Goal: Task Accomplishment & Management: Complete application form

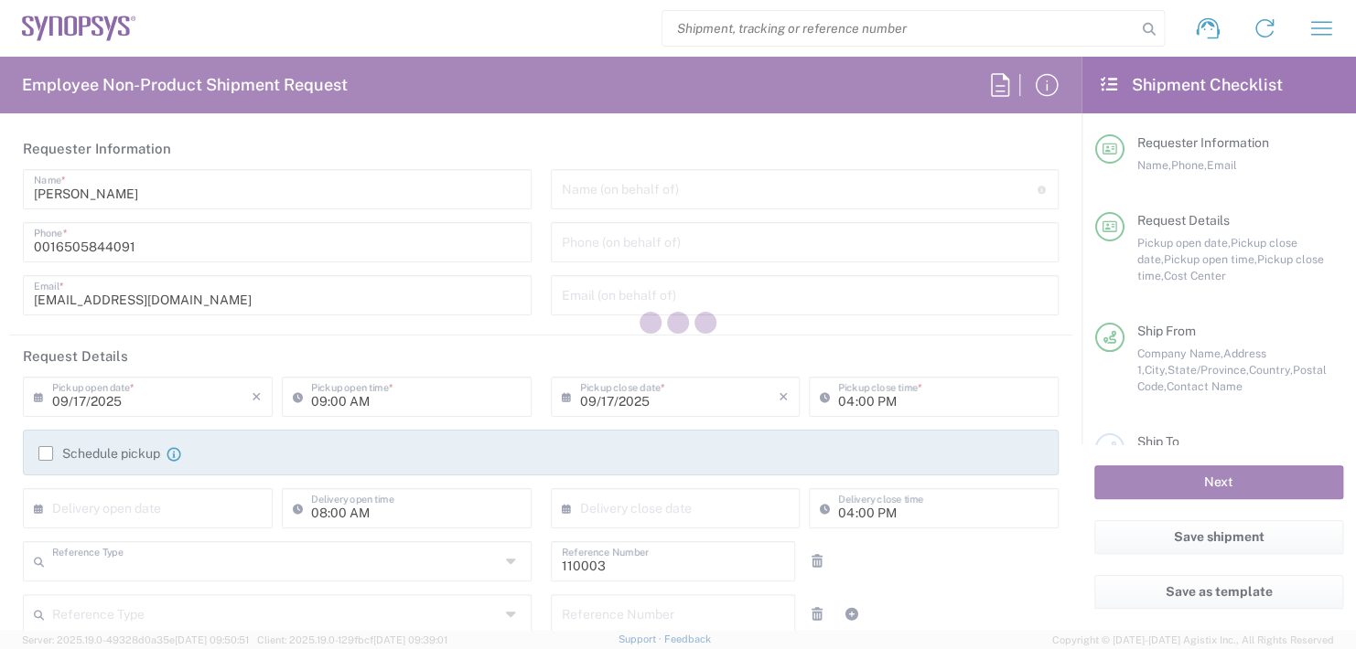
type input "Department"
type input "US01, FAC, MV/SV Fac 110003"
type input "California"
type input "United States"
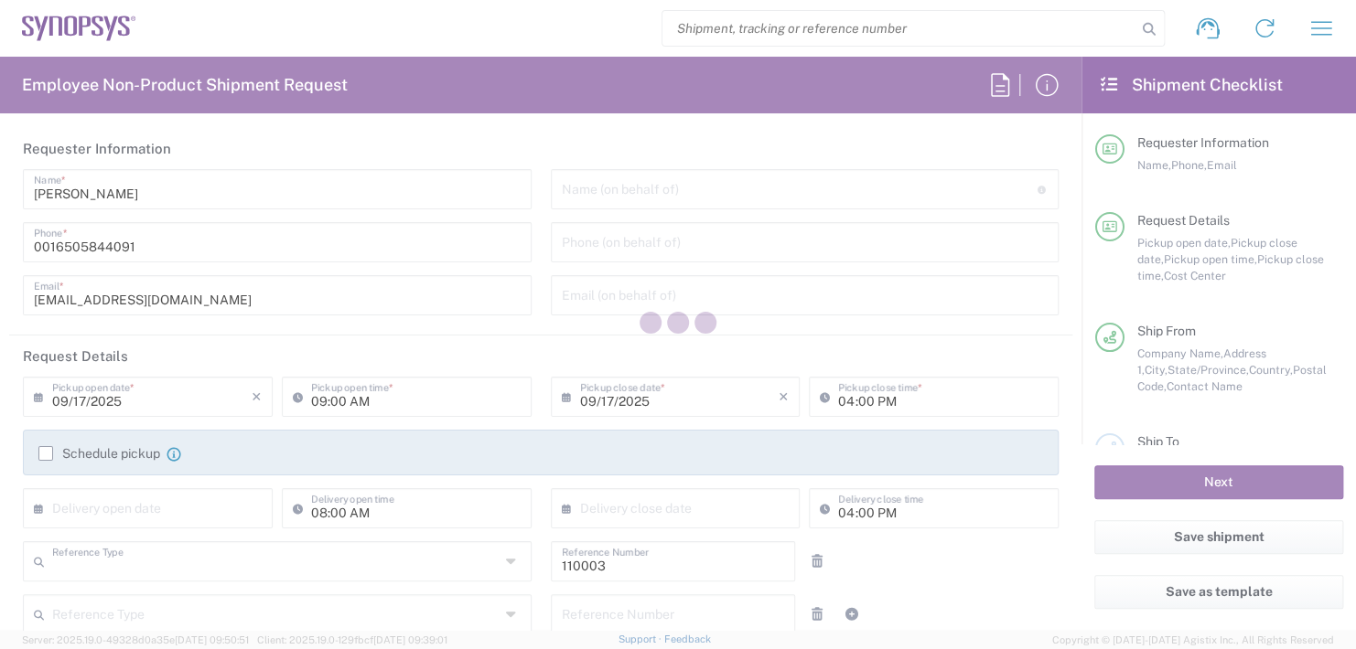
type input "Delivered at Place"
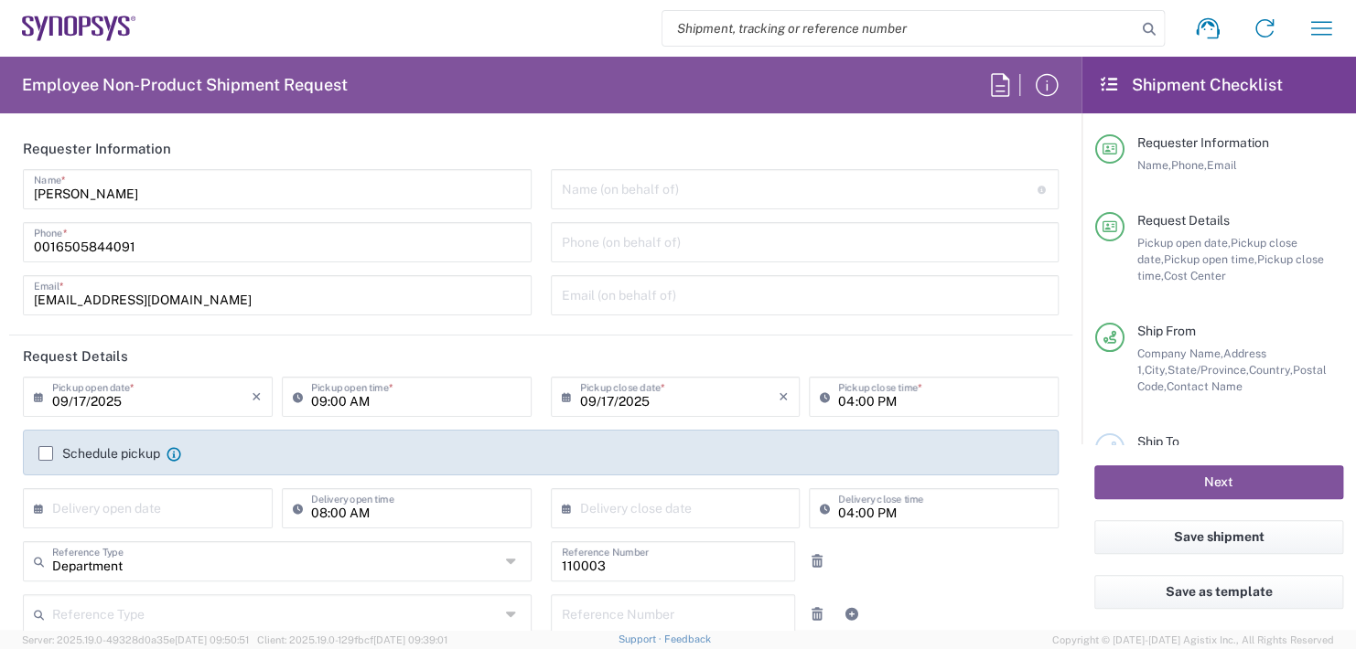
type input "Headquarters USSV"
click at [622, 196] on input "text" at bounding box center [800, 188] width 476 height 32
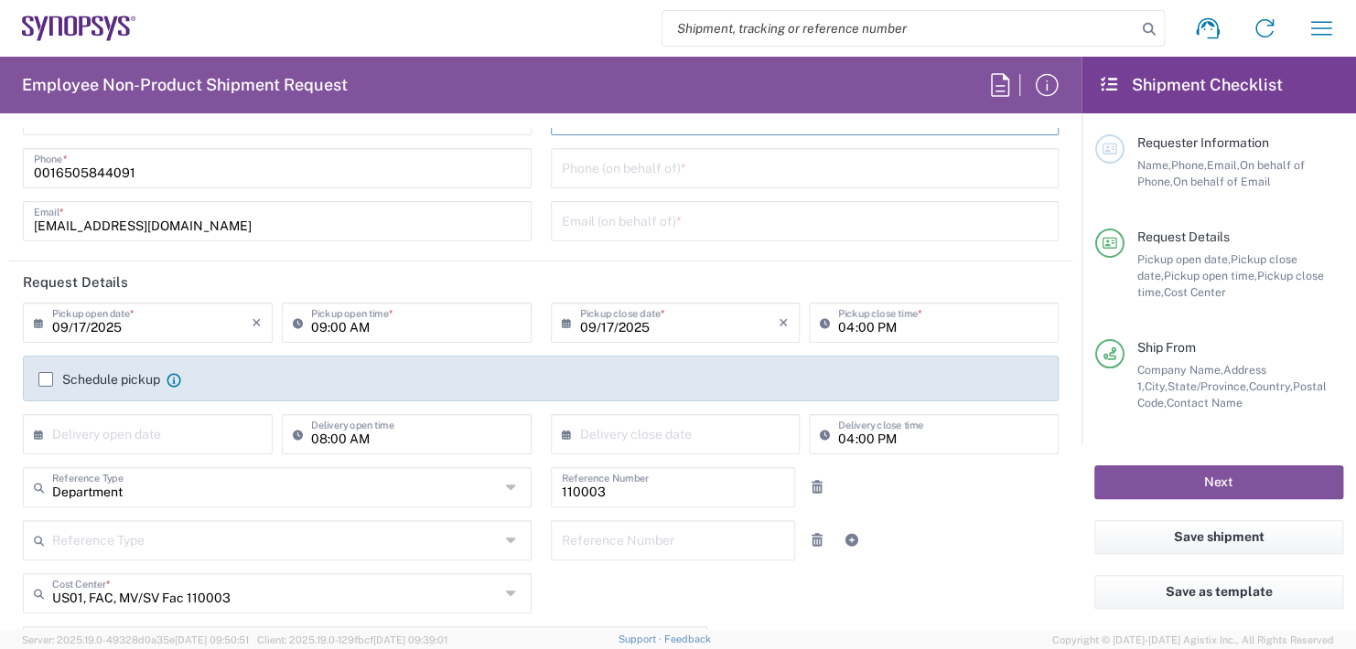
scroll to position [183, 0]
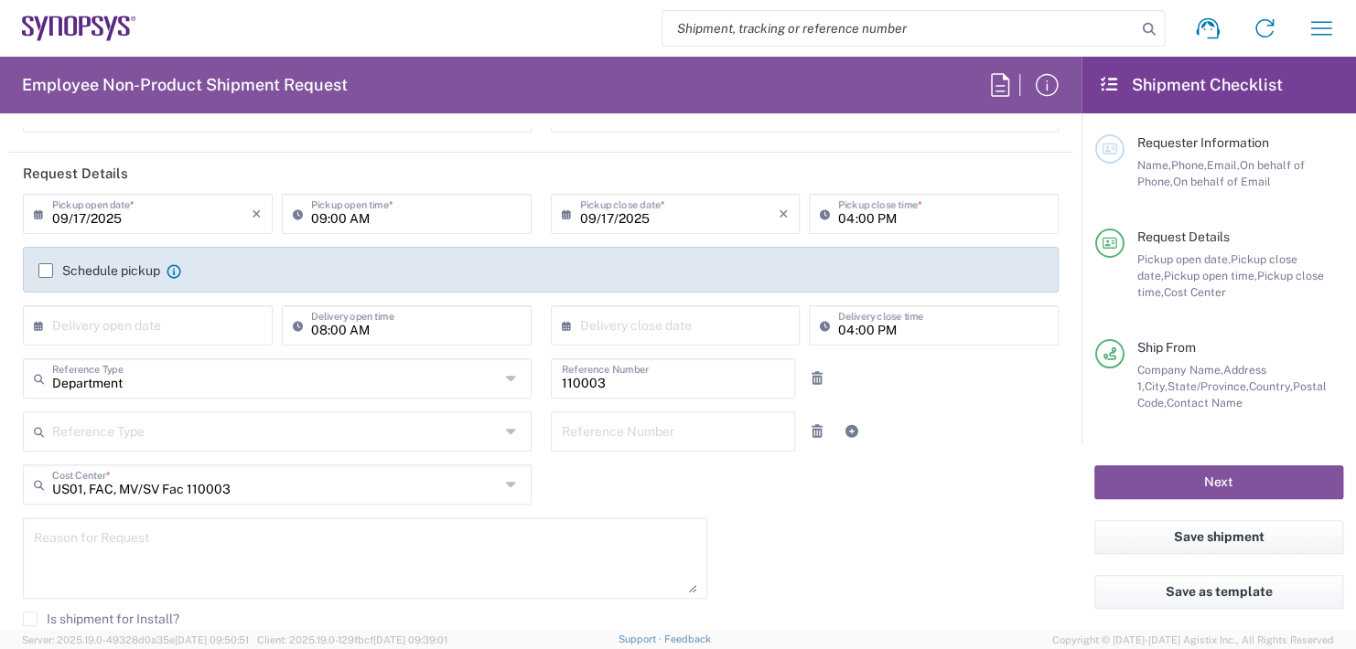
type input "Boba Mehic"
click at [383, 212] on input "09:00 AM" at bounding box center [415, 213] width 209 height 32
click at [383, 213] on input ":00 AM" at bounding box center [415, 213] width 209 height 32
type input ":"
type input "02:30"
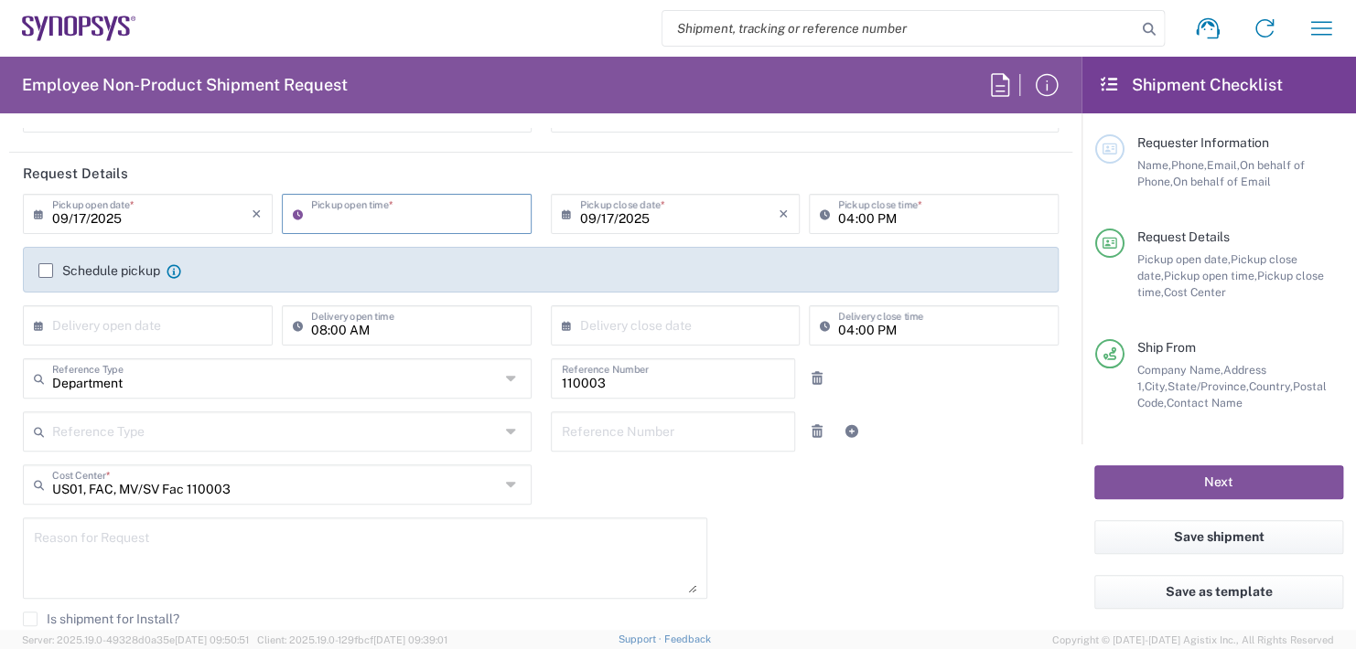
click at [888, 209] on input "04:00 PM" at bounding box center [942, 213] width 209 height 32
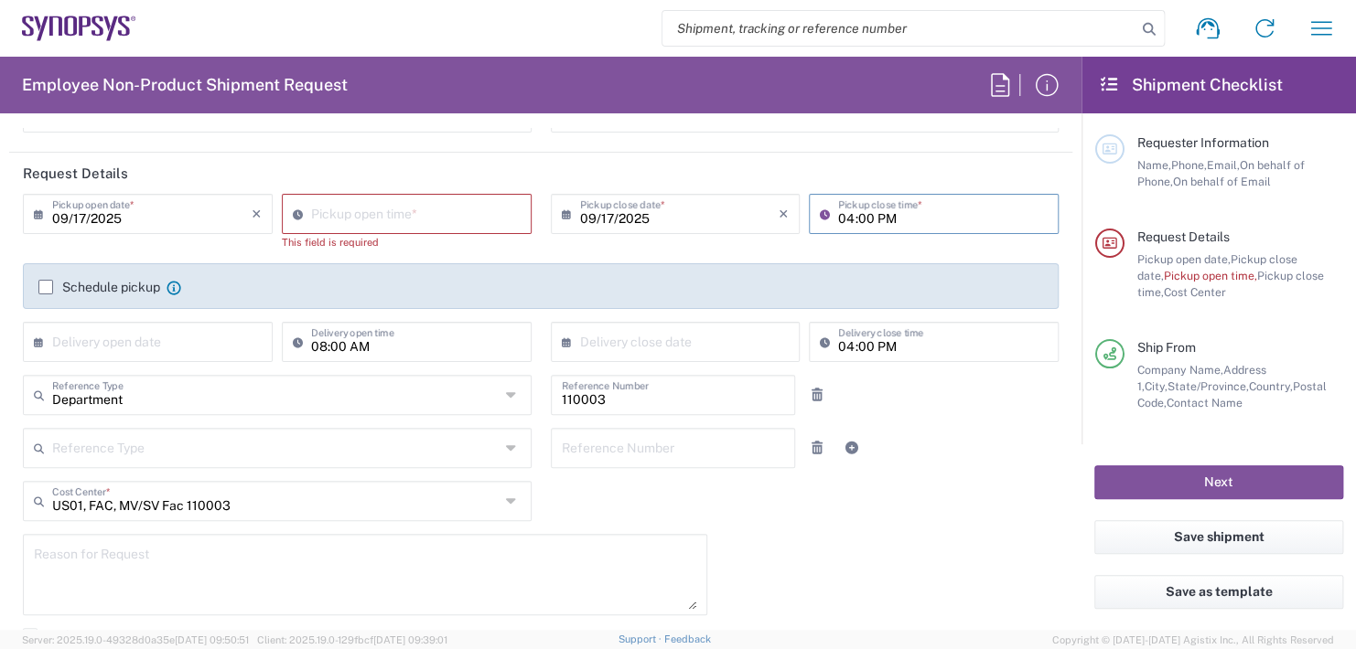
click at [890, 219] on input "04:00 PM" at bounding box center [942, 213] width 209 height 32
click at [349, 207] on input "08:15 AM" at bounding box center [415, 213] width 209 height 32
click at [384, 209] on input ":15 AM" at bounding box center [415, 213] width 209 height 32
type input ":"
type input "02:30 PM"
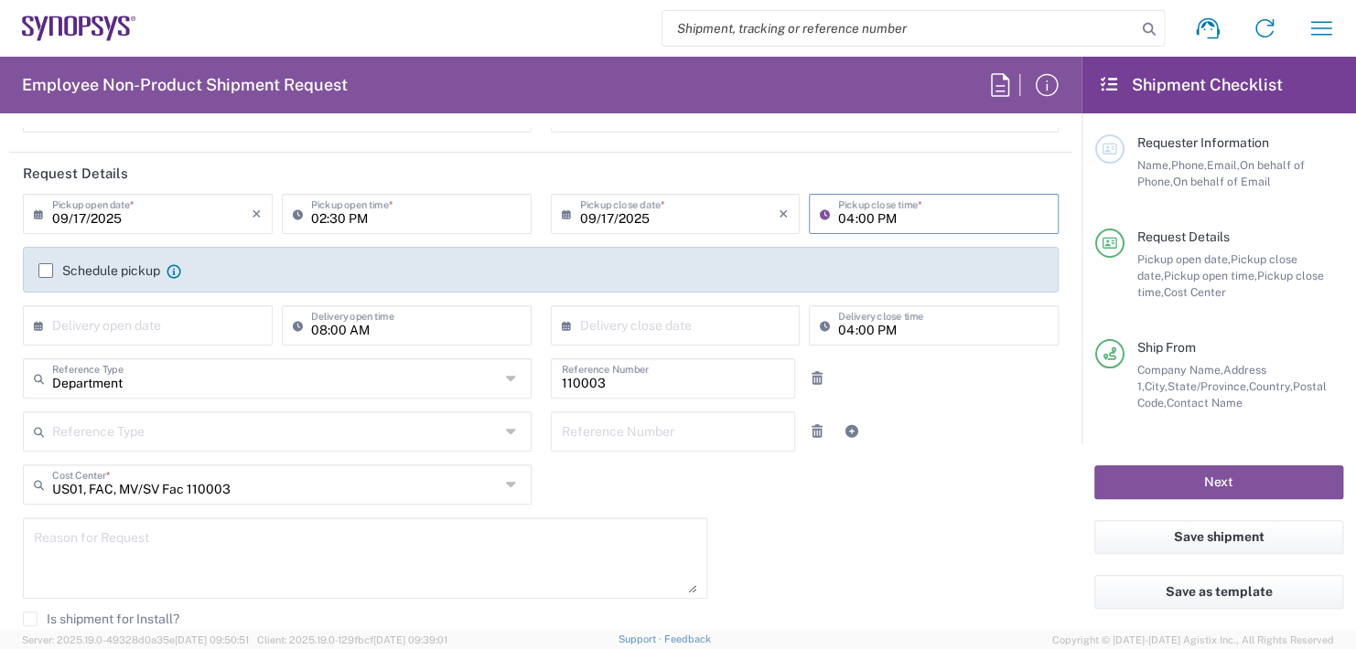
click at [912, 221] on input "04:00 PM" at bounding box center [942, 213] width 209 height 32
click at [911, 221] on input "04:00 PM" at bounding box center [942, 213] width 209 height 32
click at [894, 215] on input ":00 PM" at bounding box center [942, 213] width 209 height 32
type input ":"
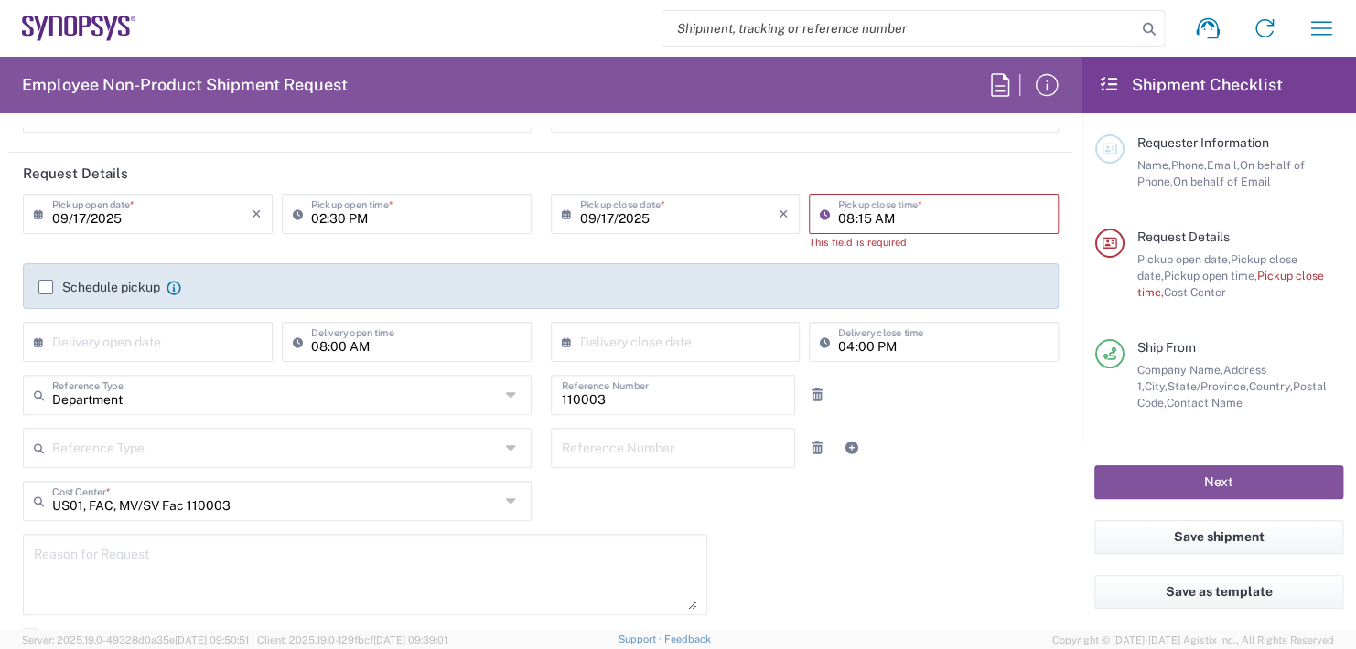
click at [853, 203] on input "08:15 AM" at bounding box center [942, 213] width 209 height 32
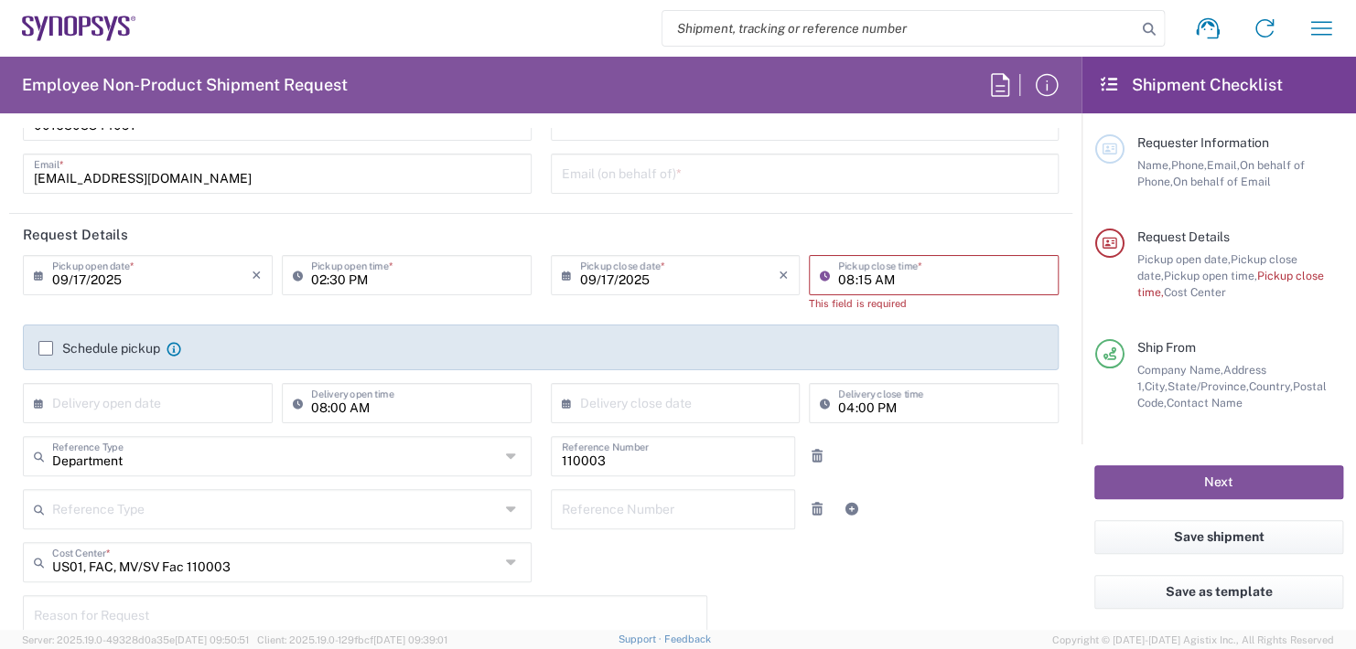
scroll to position [91, 0]
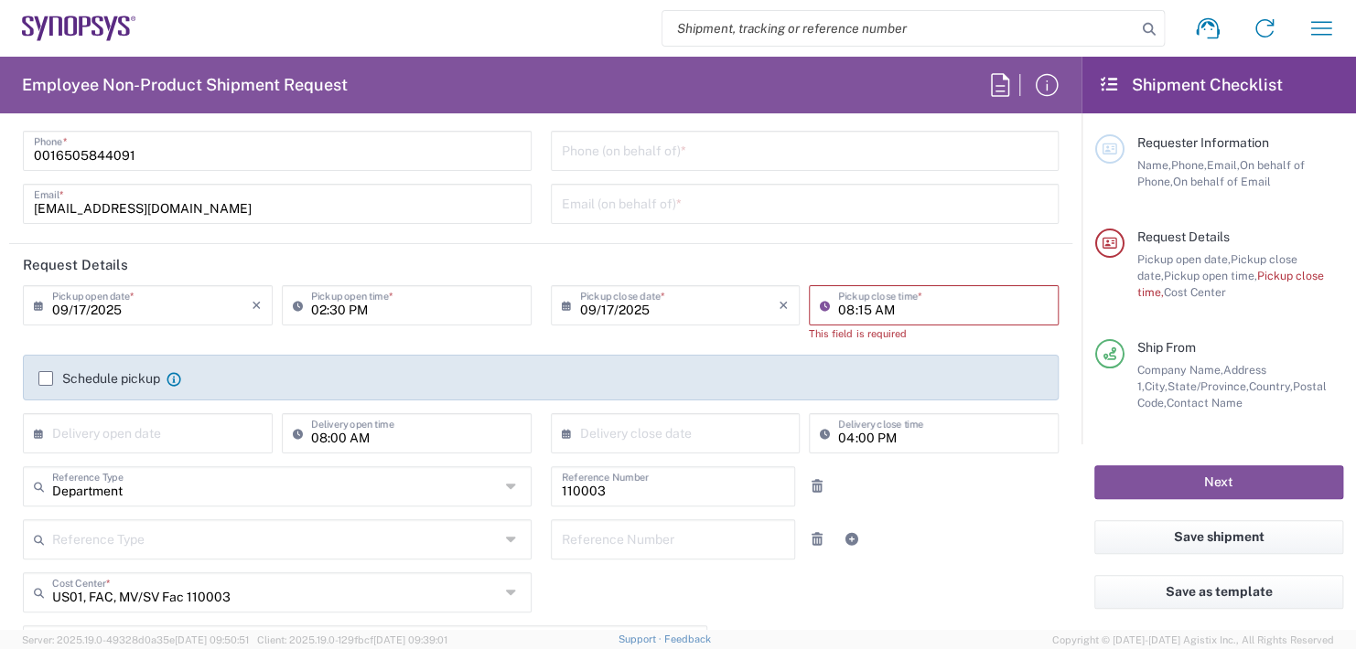
click at [931, 306] on input "08:15 AM" at bounding box center [942, 304] width 209 height 32
type input "0"
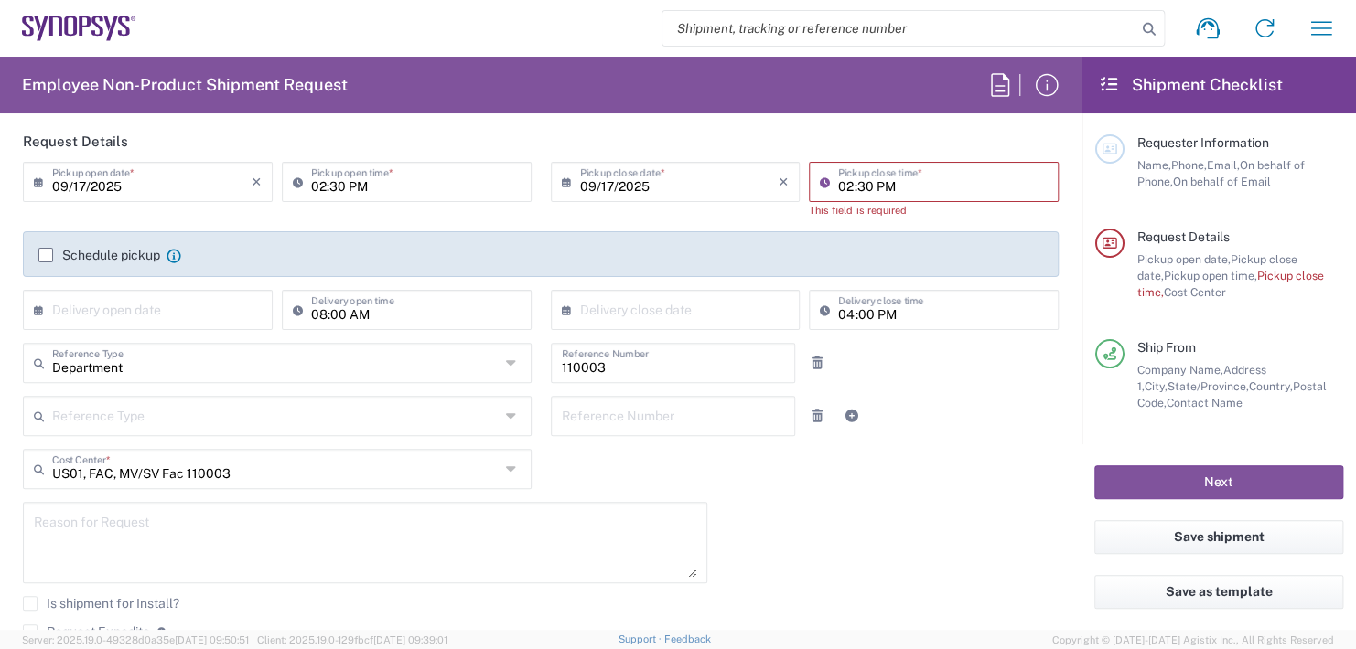
scroll to position [183, 0]
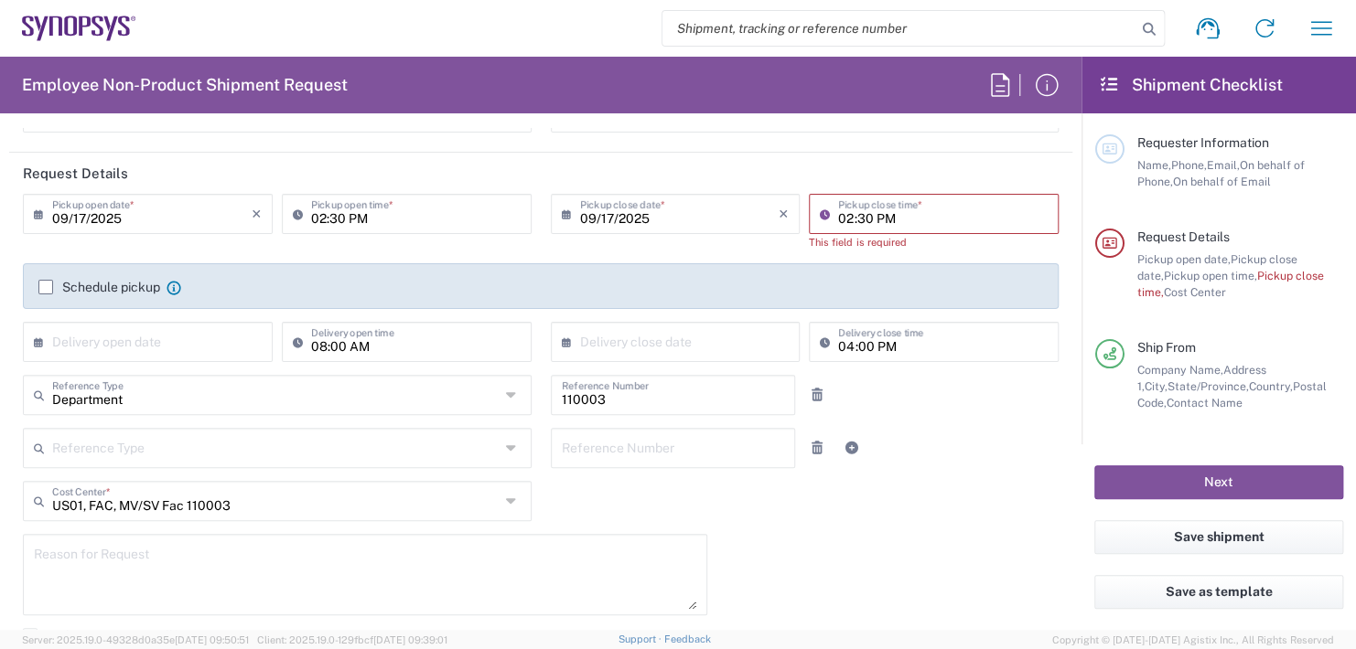
type input "02:30 PM"
click at [100, 339] on div "× Delivery open date" at bounding box center [148, 342] width 250 height 40
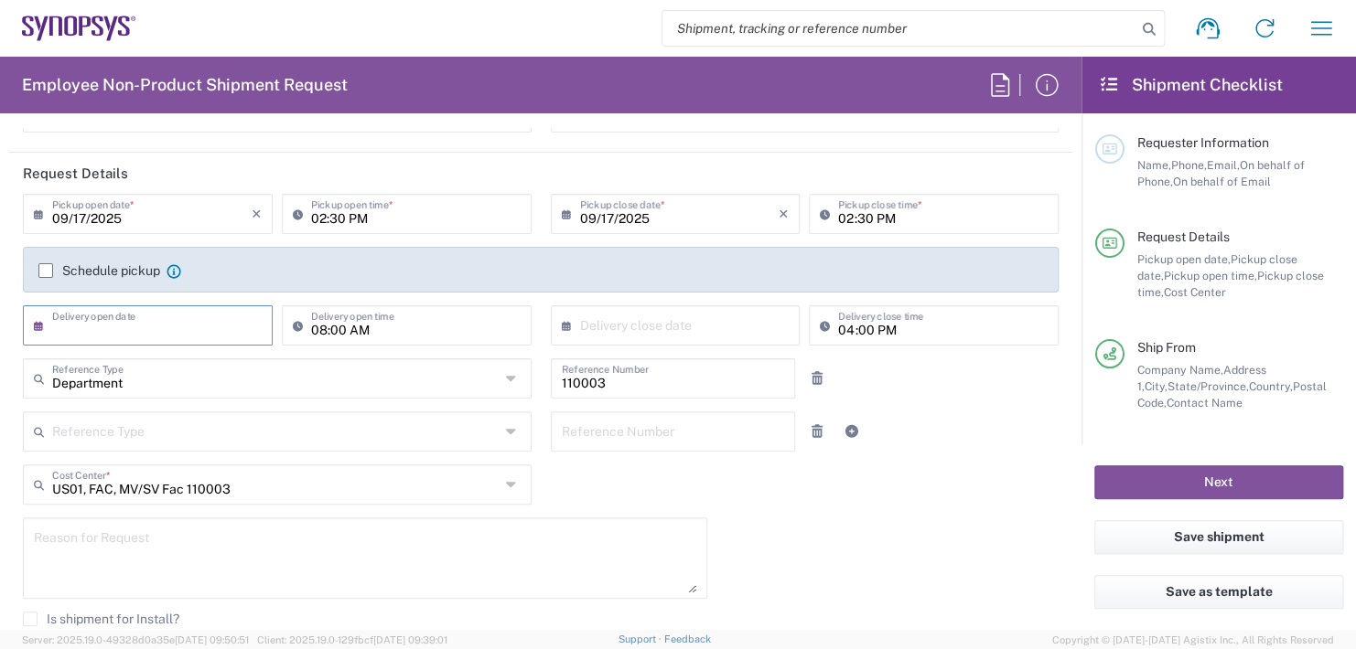
click at [113, 324] on input "text" at bounding box center [151, 324] width 199 height 32
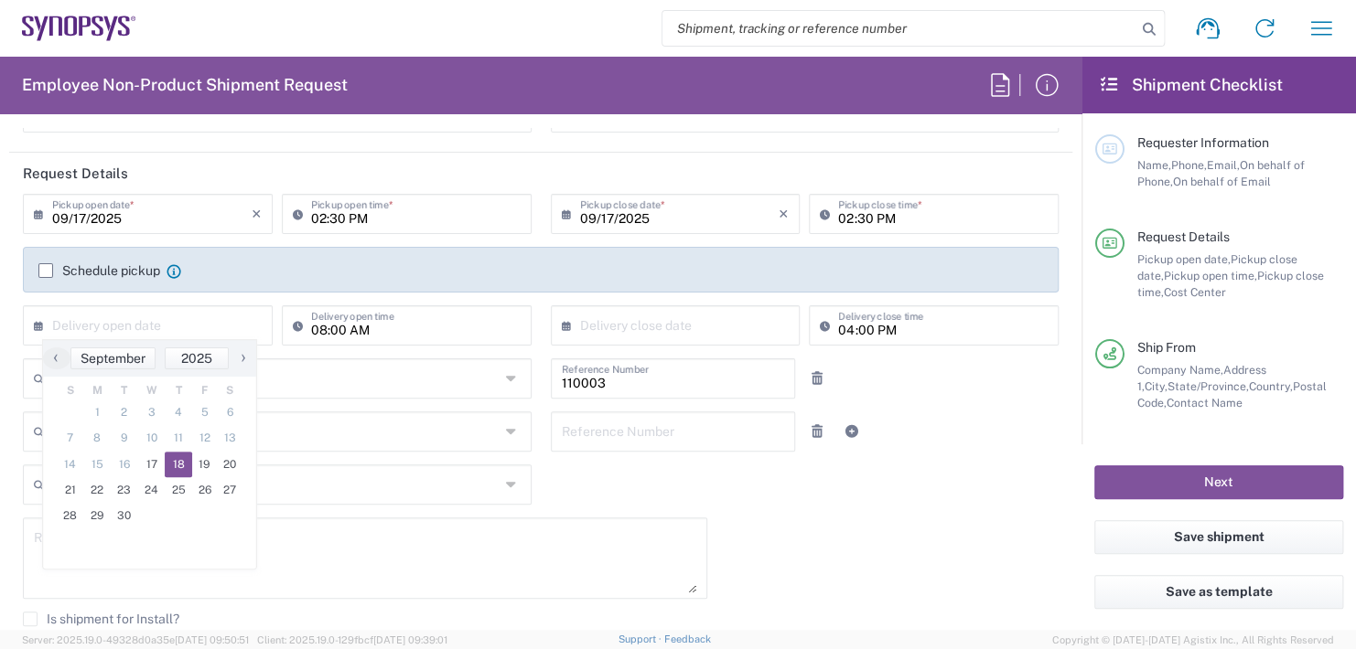
click at [177, 466] on span "18" at bounding box center [178, 465] width 27 height 26
type input "09/18/2025"
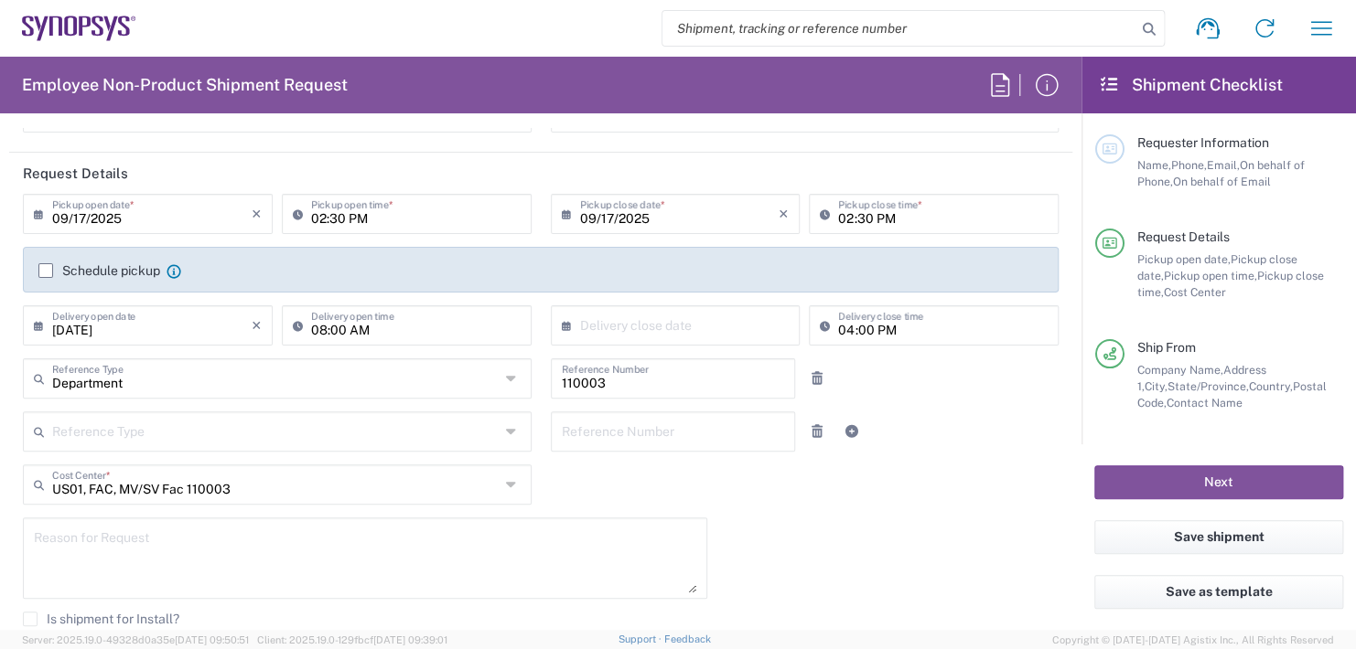
click at [378, 321] on input "08:00 AM" at bounding box center [415, 324] width 209 height 32
type input "0"
type input "2"
type input "11:00 AM"
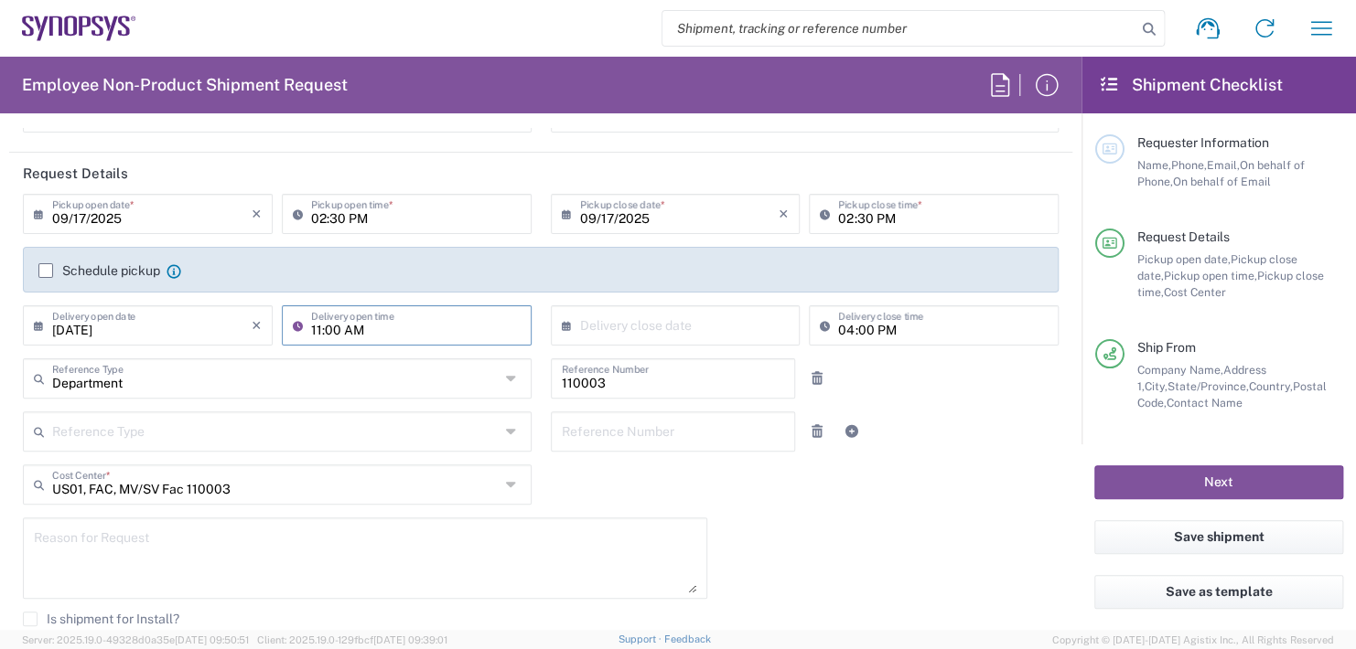
click at [581, 313] on input "text" at bounding box center [679, 324] width 199 height 32
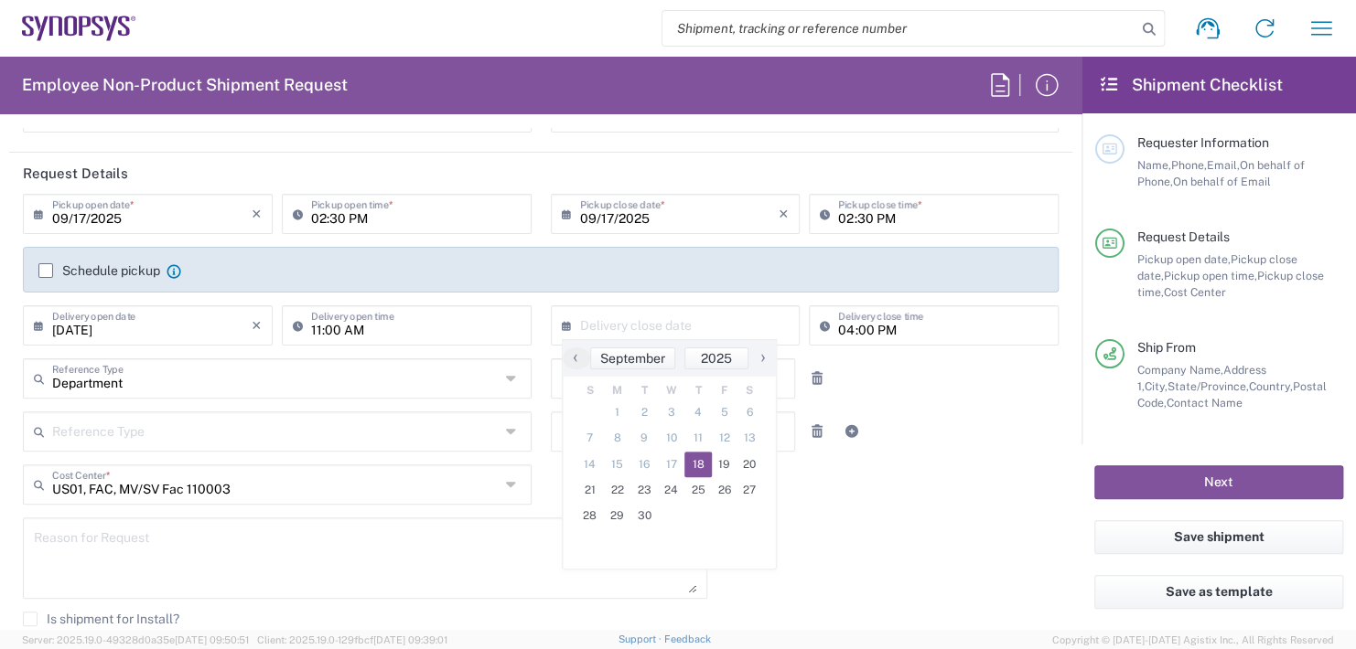
click at [702, 459] on span "18" at bounding box center [697, 465] width 27 height 26
type input "09/18/2025"
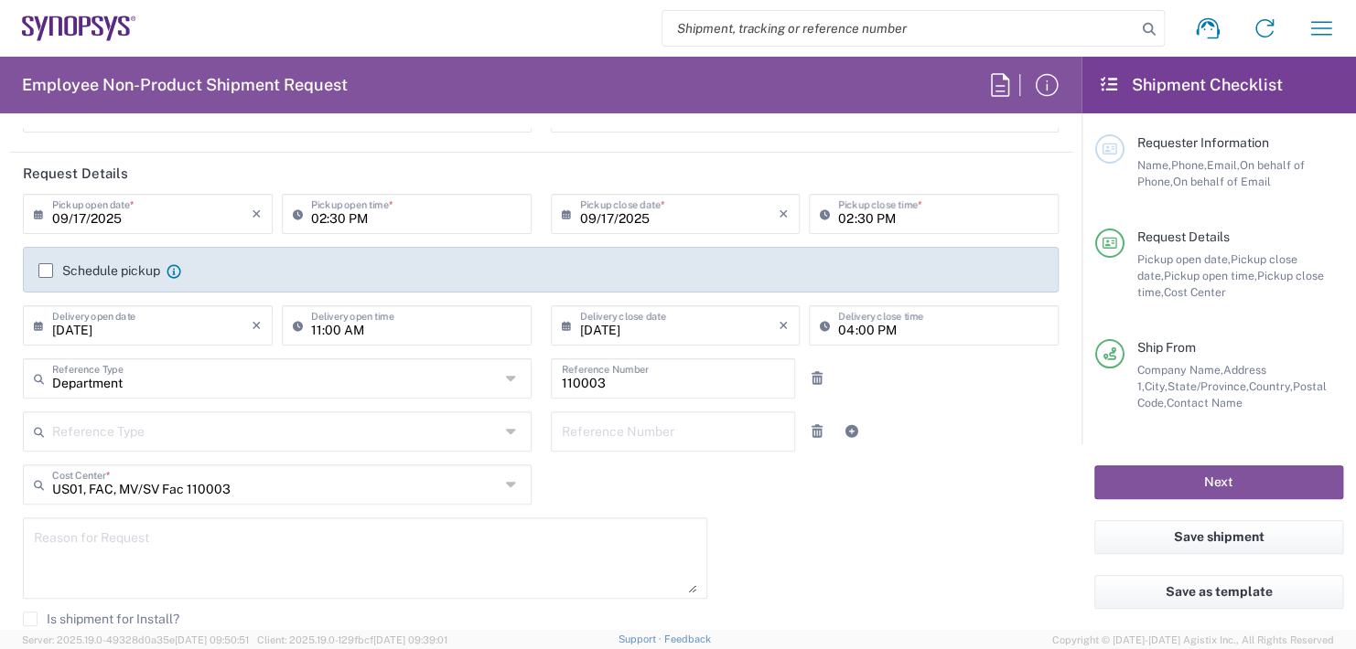
click at [901, 325] on input "04:00 PM" at bounding box center [942, 324] width 209 height 32
click at [884, 333] on input ":00 PM" at bounding box center [942, 324] width 209 height 32
type input ":"
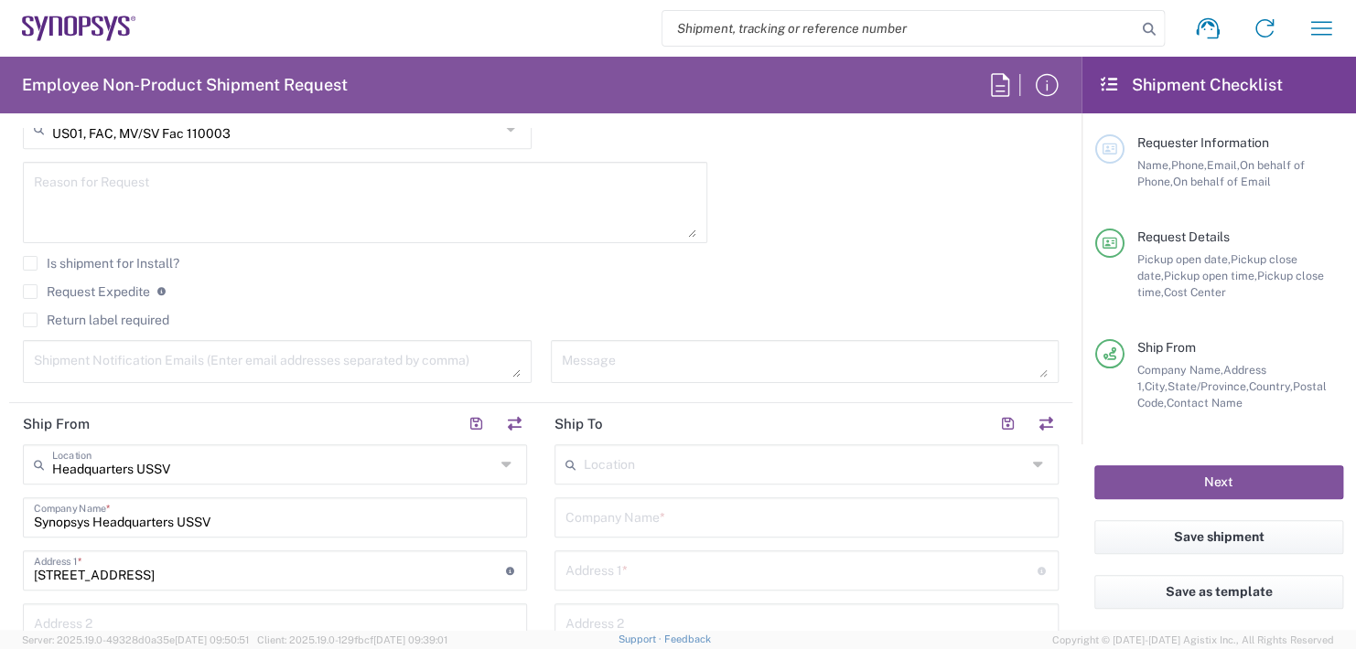
scroll to position [549, 0]
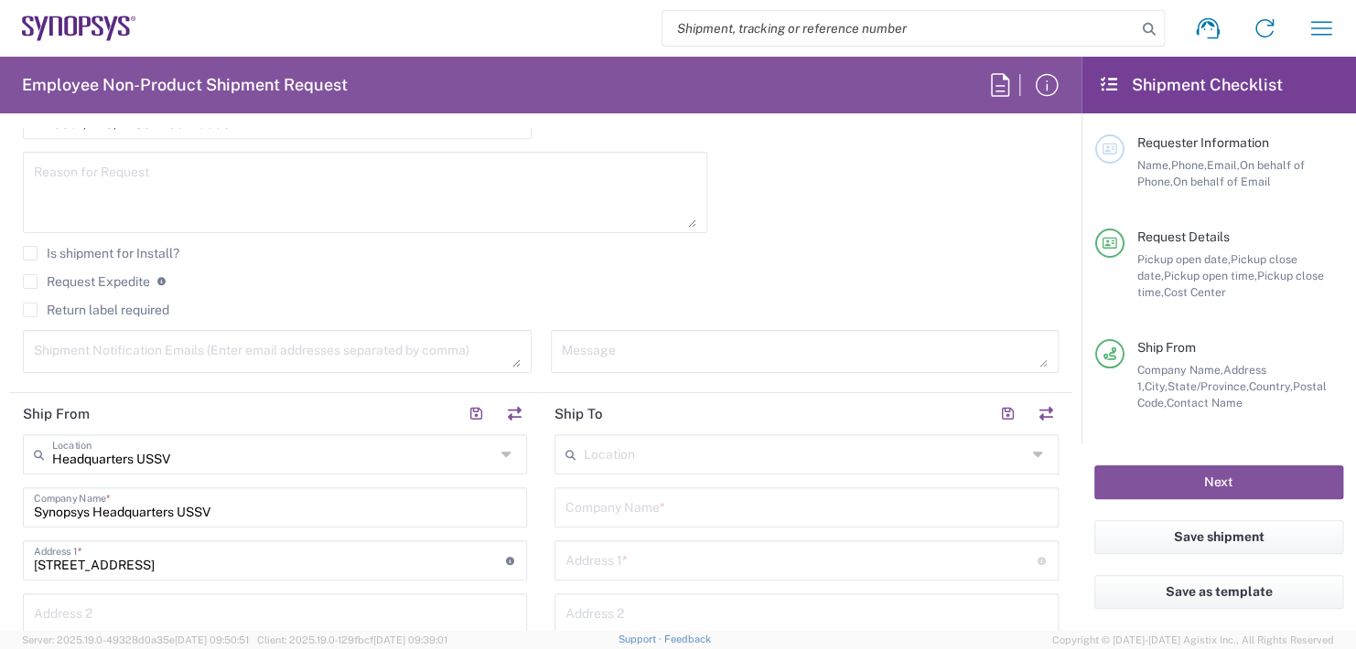
type input "11:00 AM"
click at [622, 441] on input "text" at bounding box center [805, 453] width 443 height 32
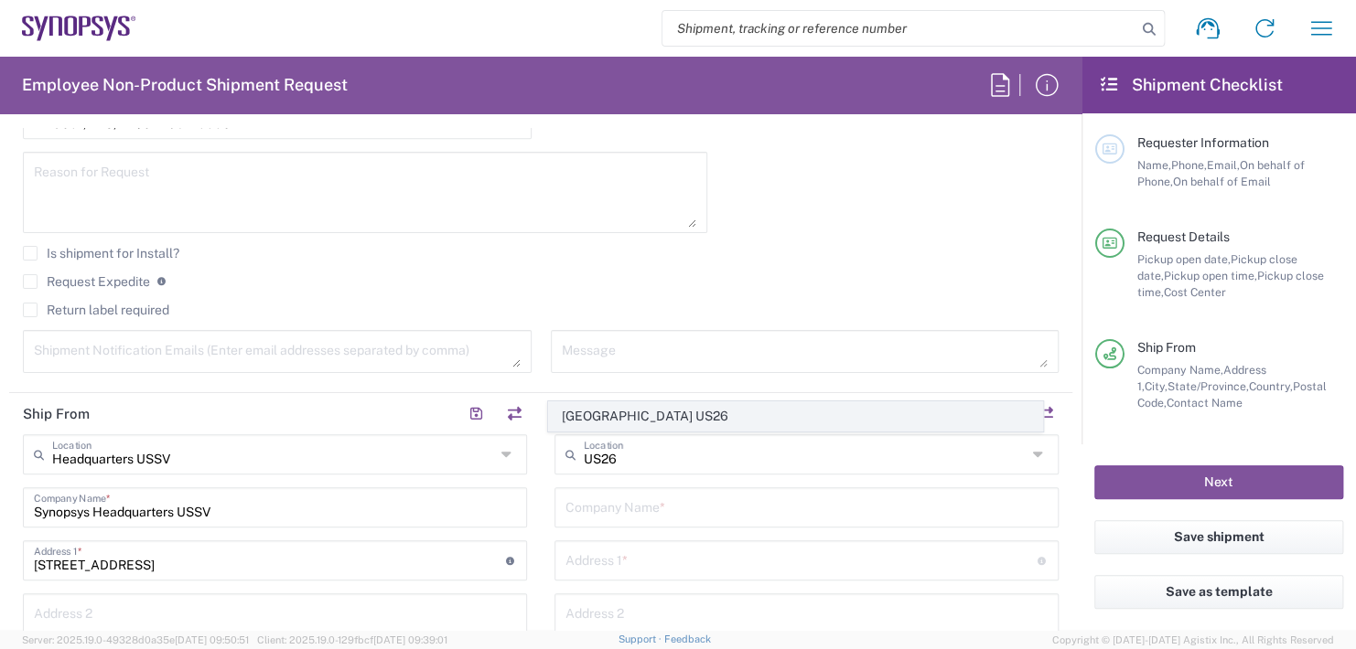
click at [623, 417] on span "Austin US26" at bounding box center [795, 416] width 493 height 28
type input "Austin US26"
type input "Synopsys Inc"
type input "1301 S Mopac Expy"
type input "Building 4, Suite 200"
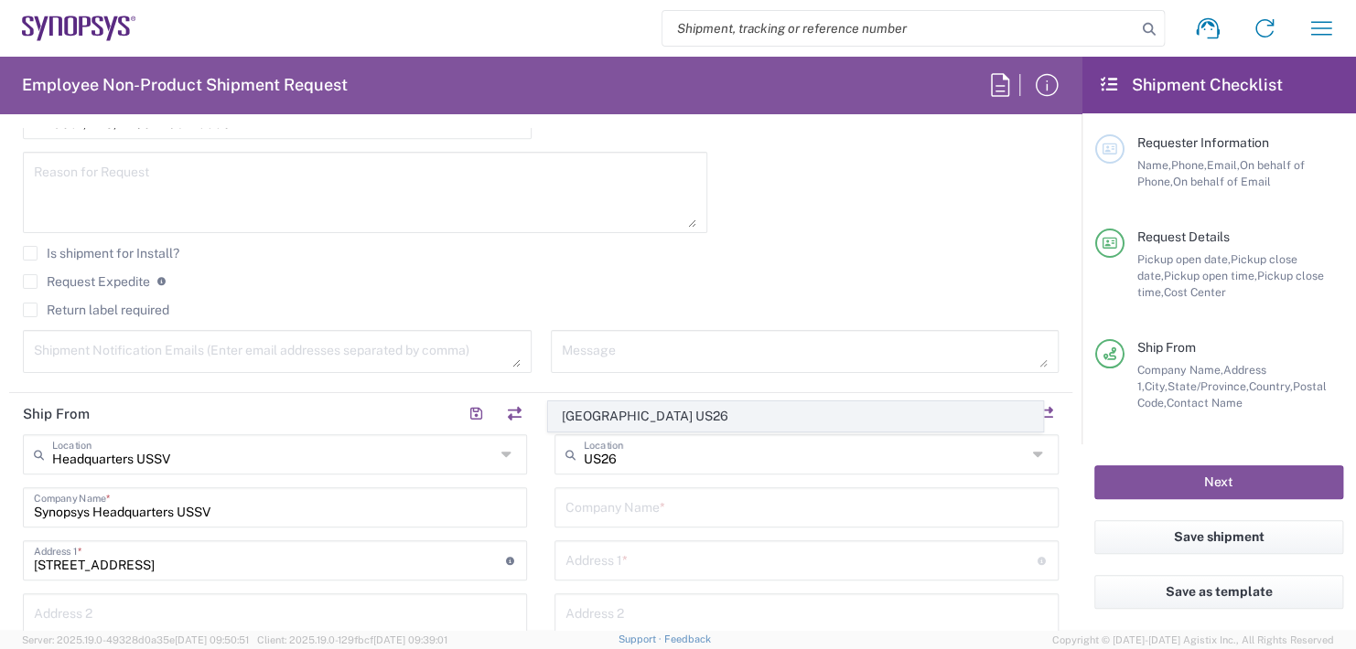
type input "Austin"
type input "Texas"
type input "78746"
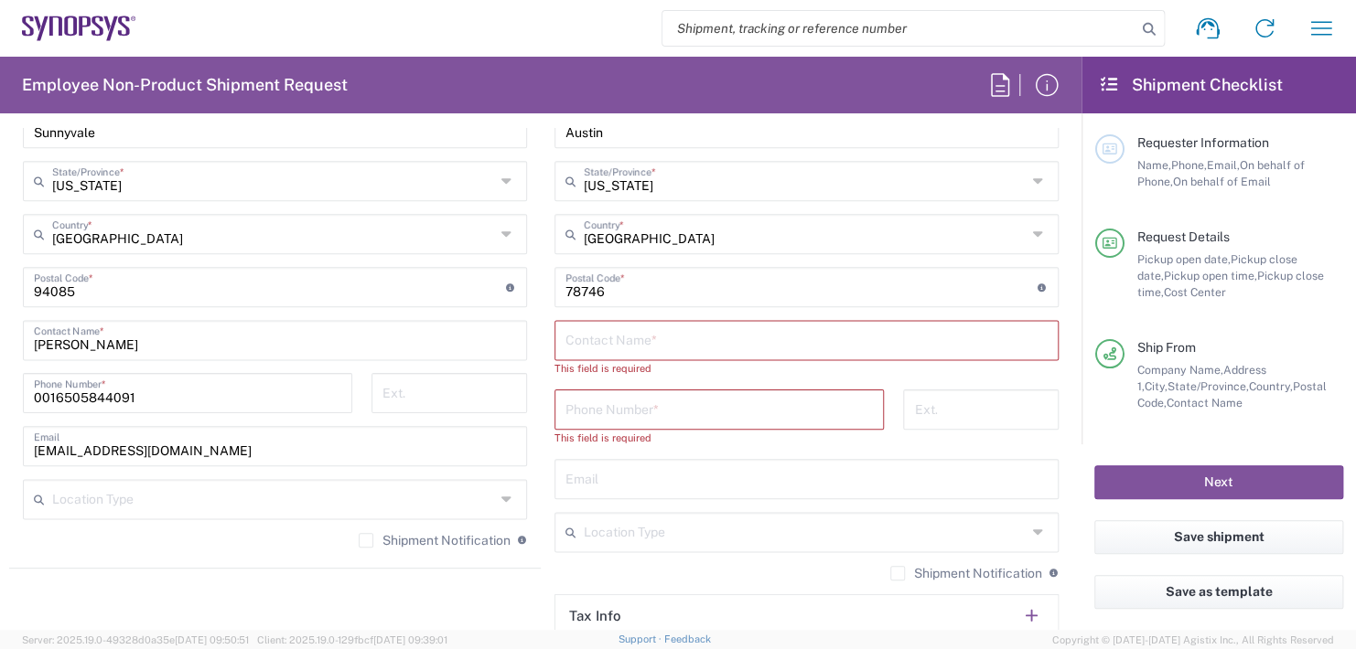
scroll to position [1098, 0]
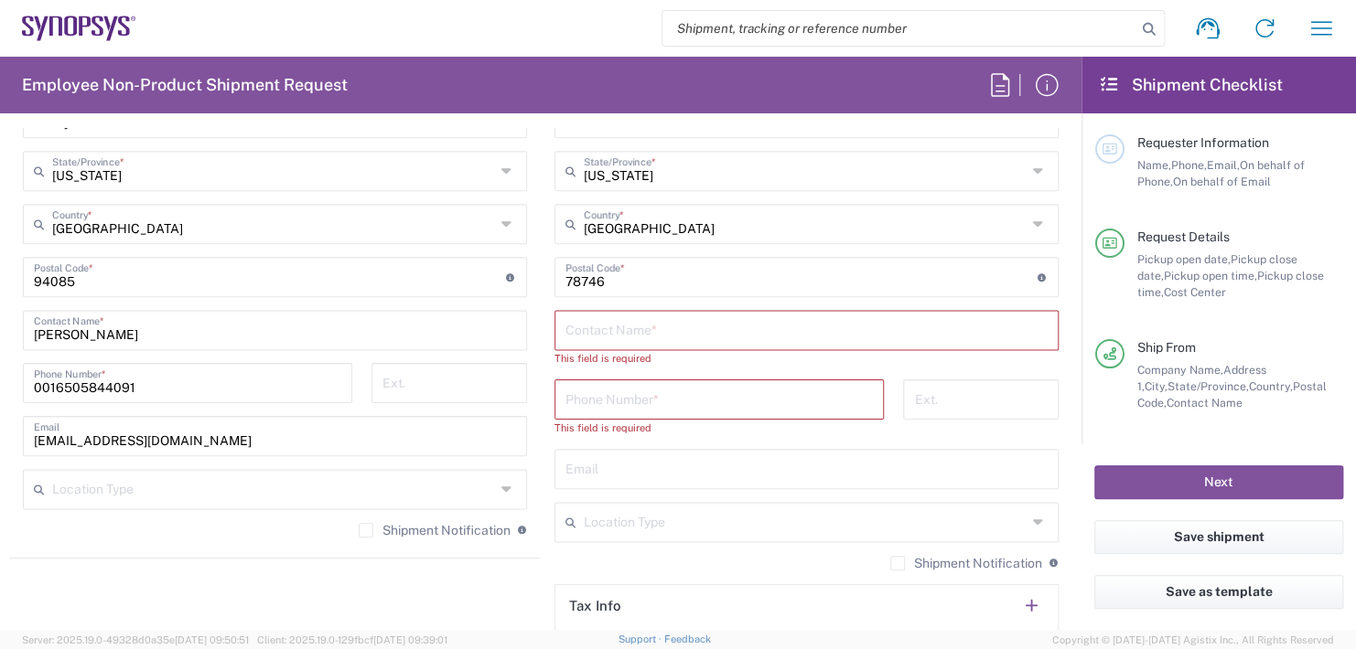
click at [636, 331] on input "text" at bounding box center [806, 329] width 482 height 32
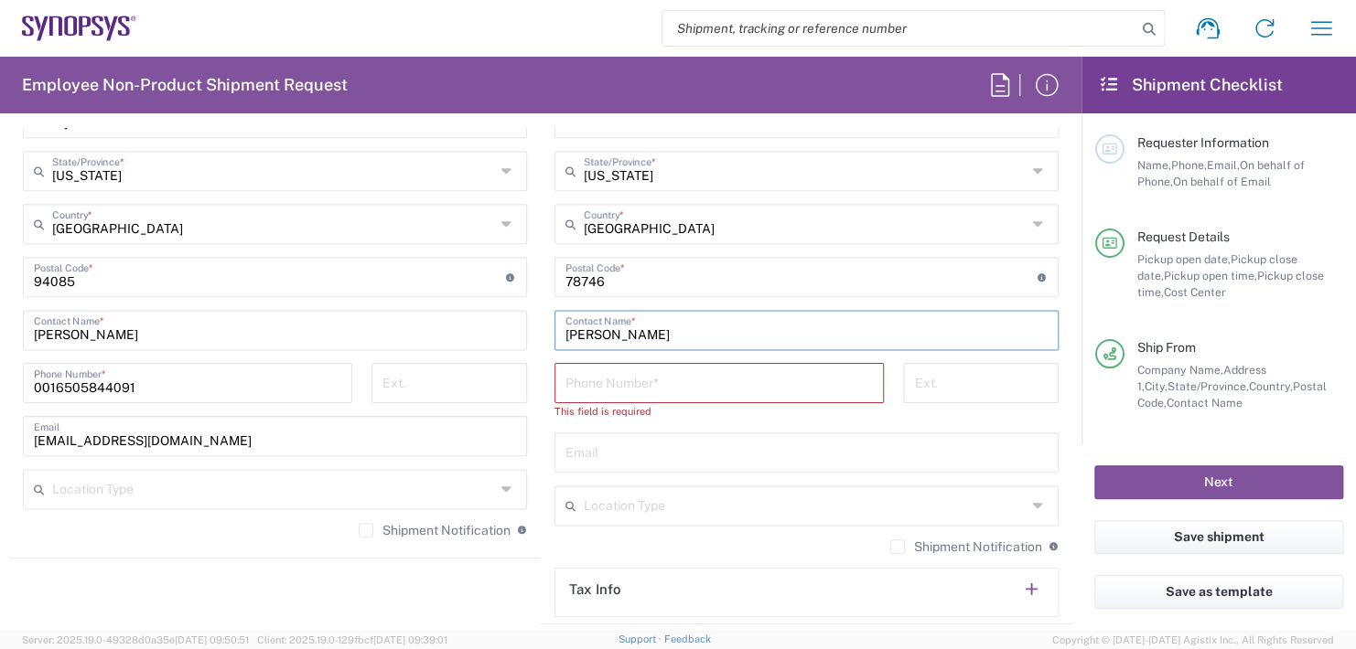
type input "Ismael De Leon"
click at [613, 372] on input "tel" at bounding box center [718, 382] width 307 height 32
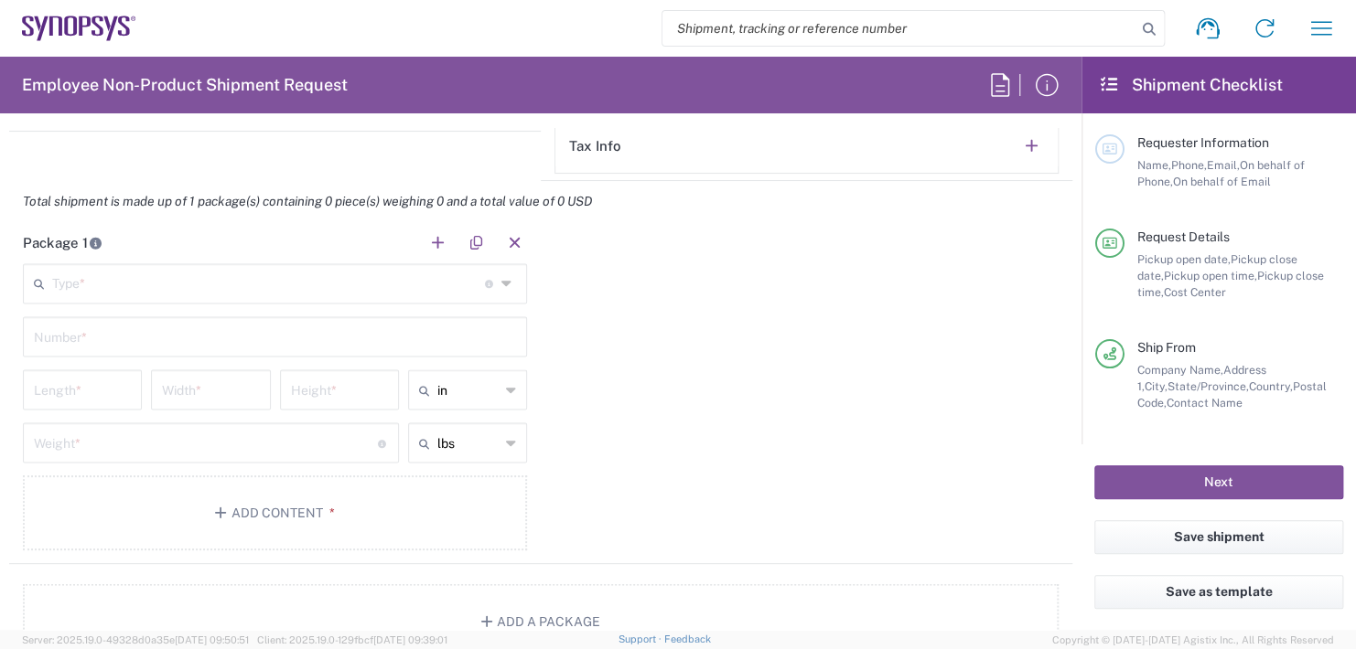
scroll to position [1555, 0]
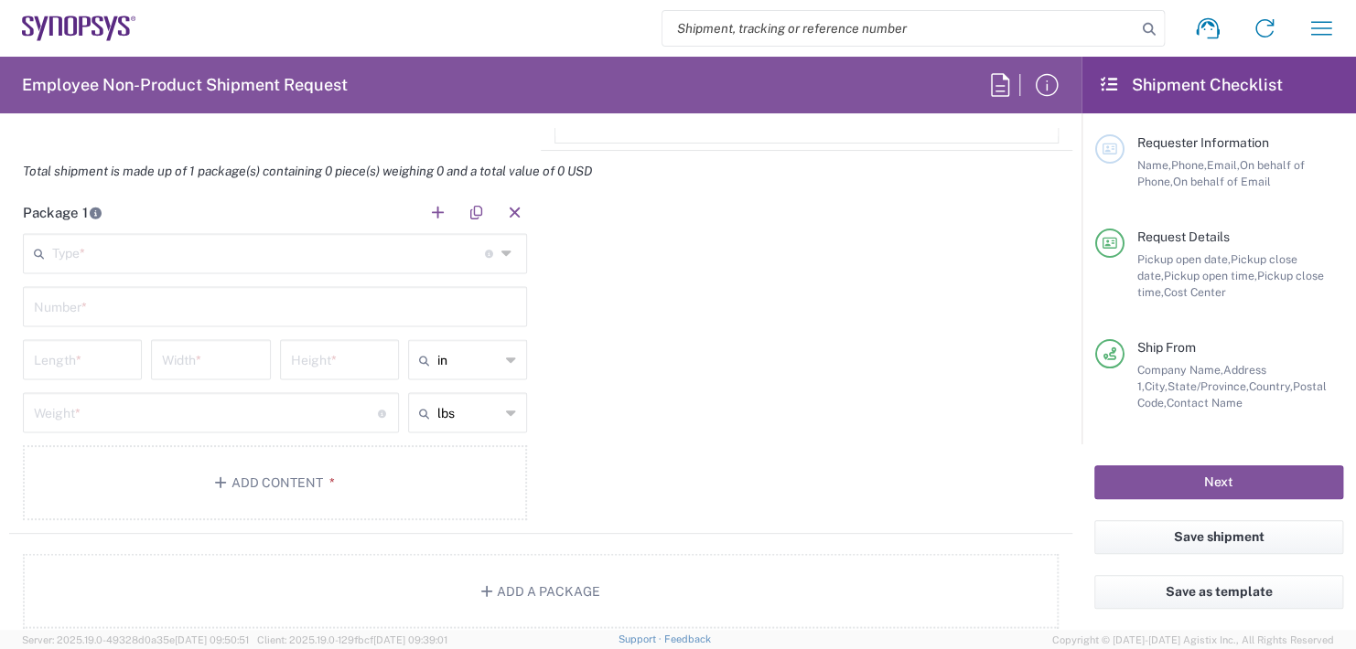
type input "512-567-7093"
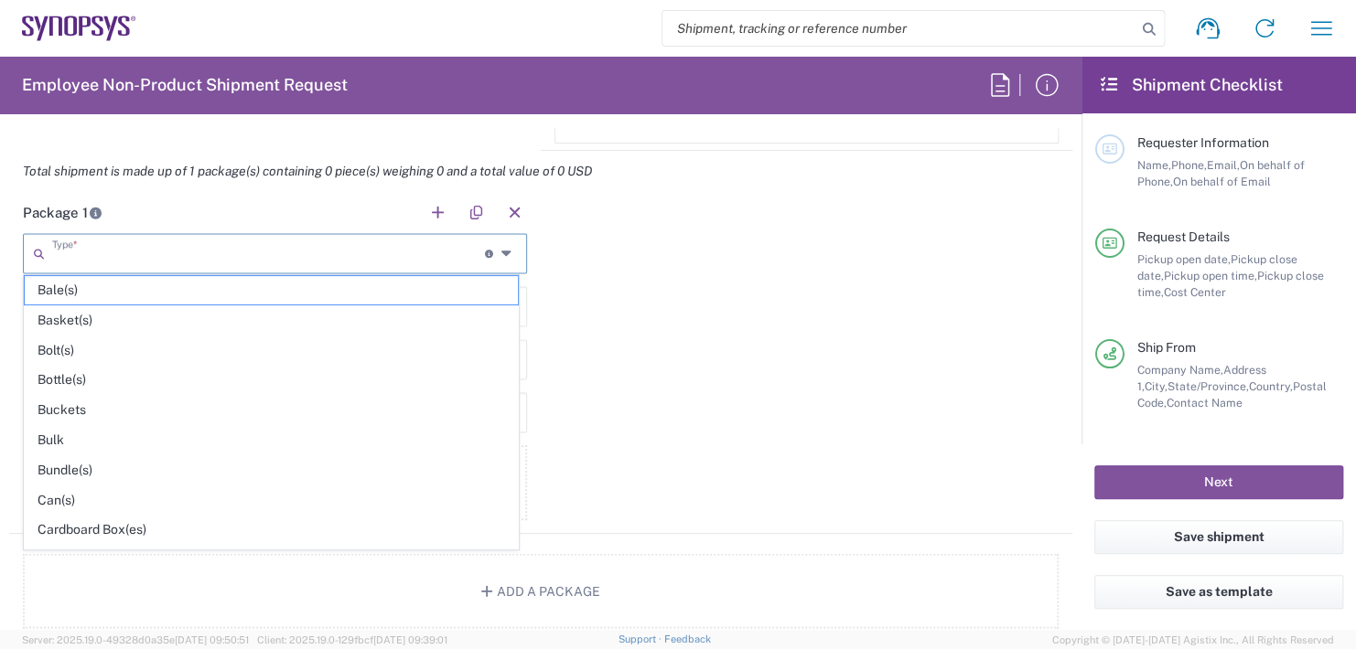
click at [59, 240] on input "text" at bounding box center [268, 252] width 433 height 32
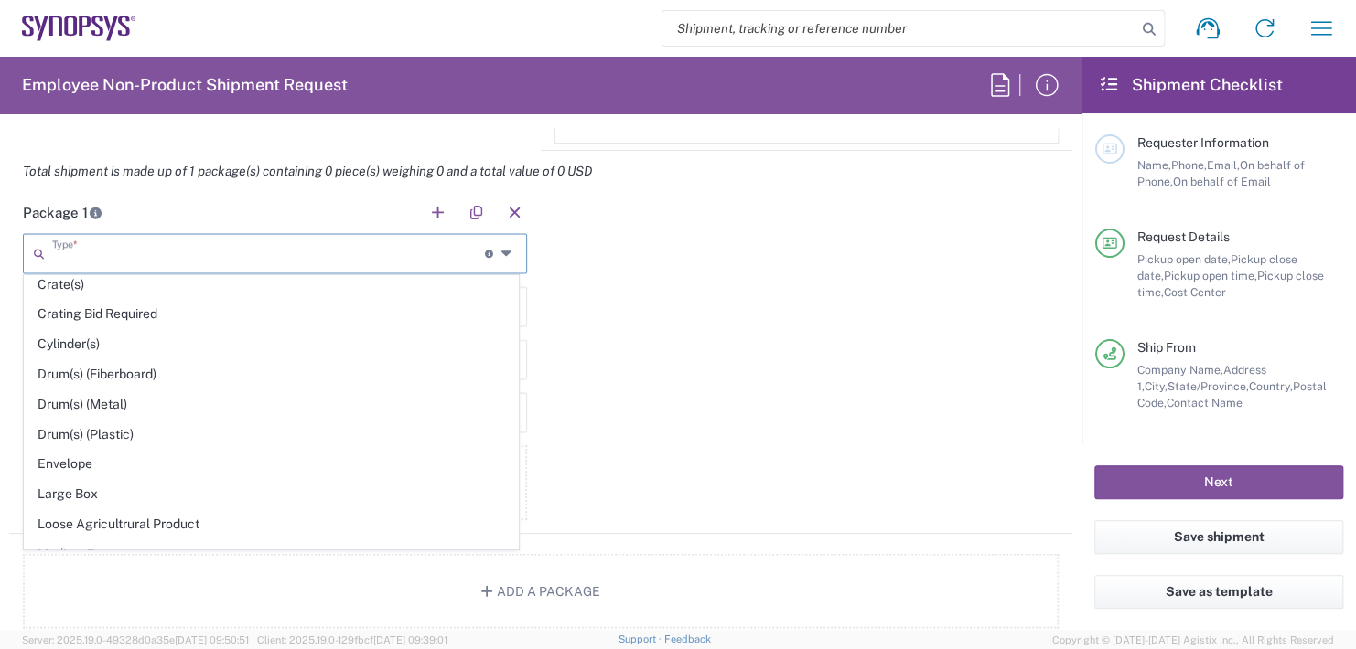
scroll to position [457, 0]
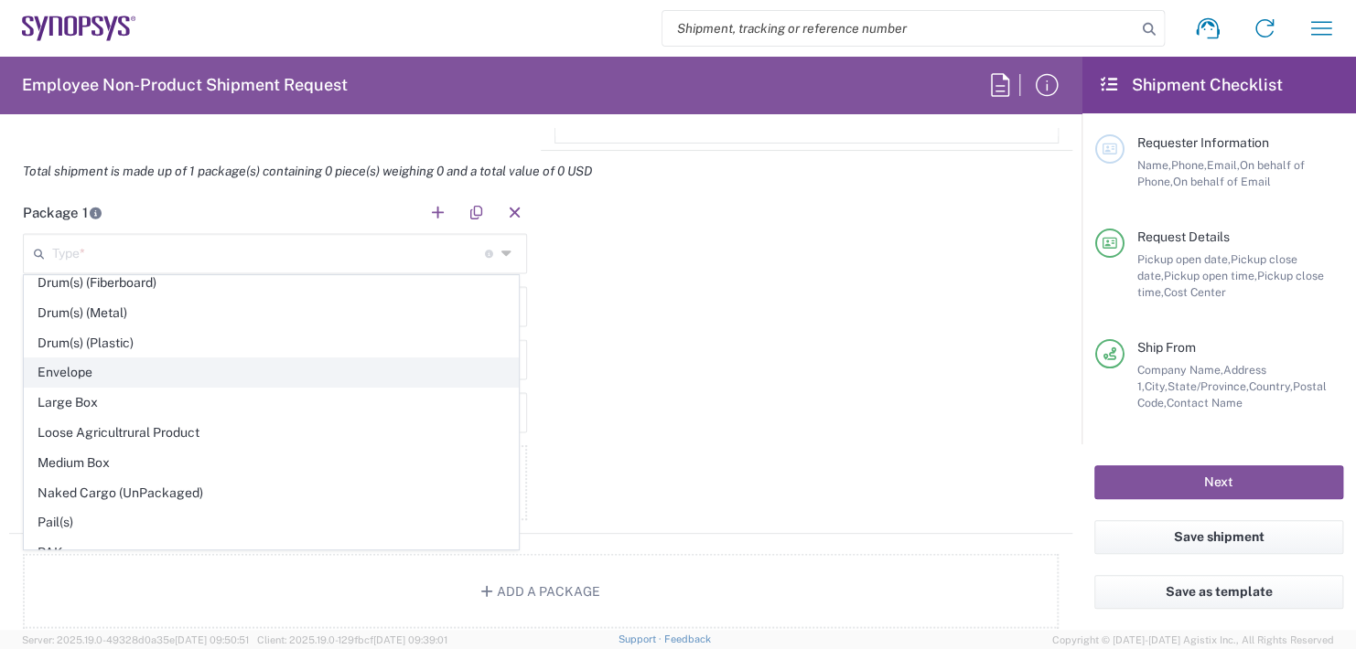
click at [74, 370] on span "Envelope" at bounding box center [271, 373] width 493 height 28
type input "Envelope"
type input "1"
type input "9.5"
type input "12.5"
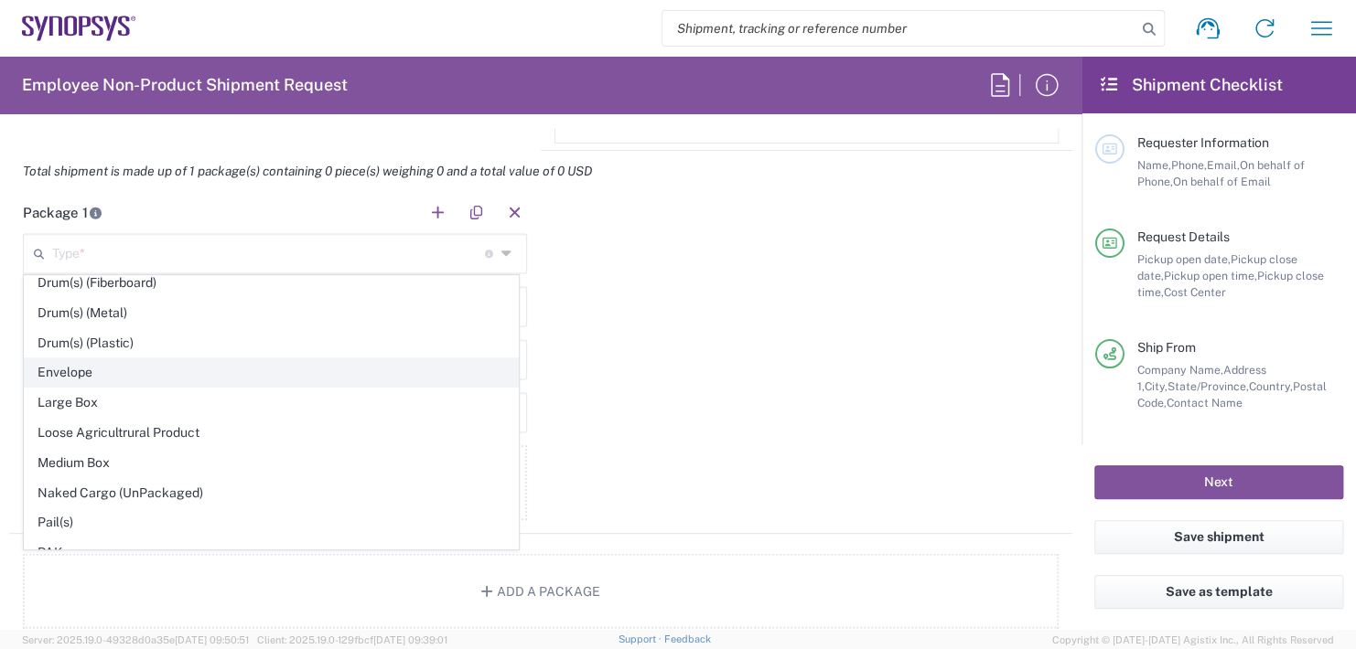
type input "0.25"
type input "1"
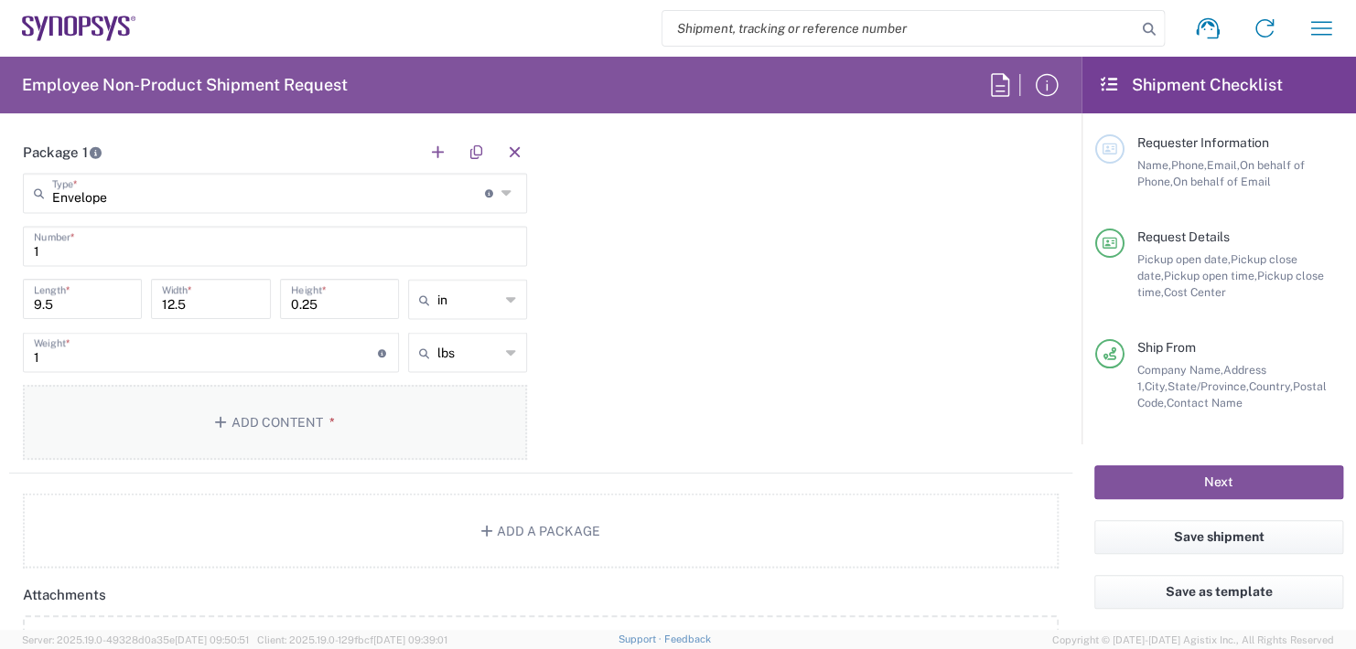
scroll to position [1646, 0]
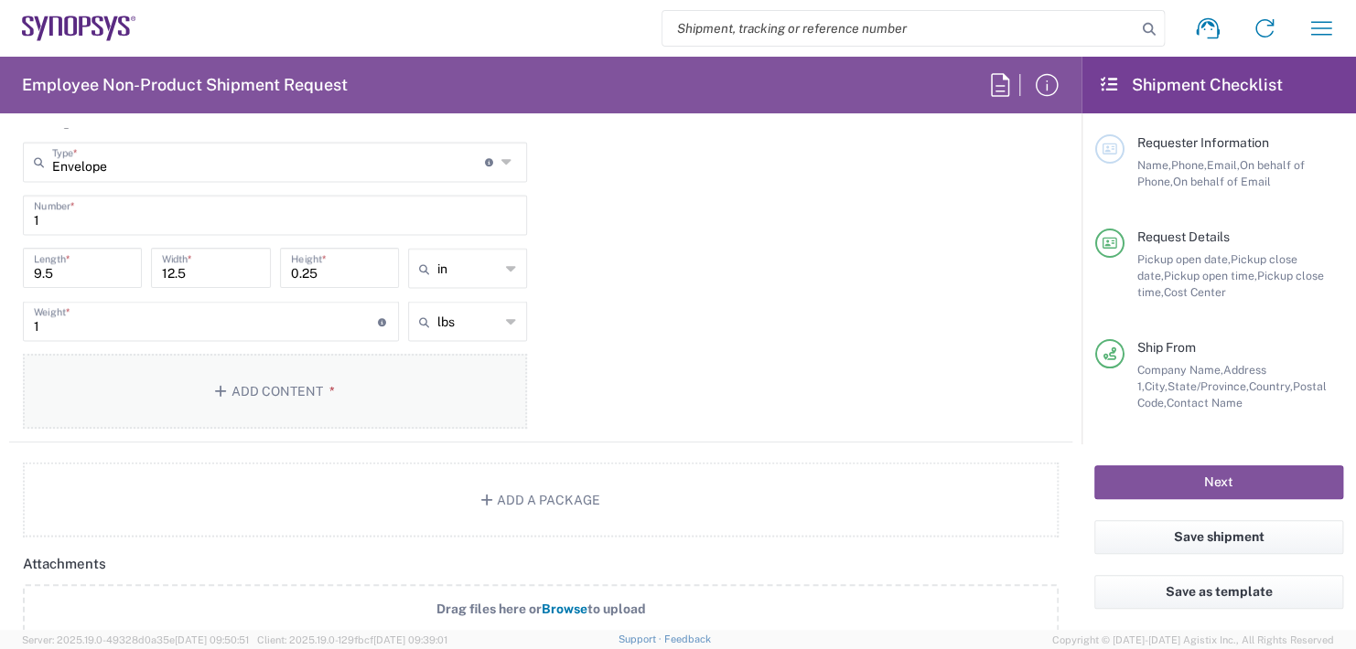
click at [268, 381] on button "Add Content *" at bounding box center [275, 391] width 504 height 75
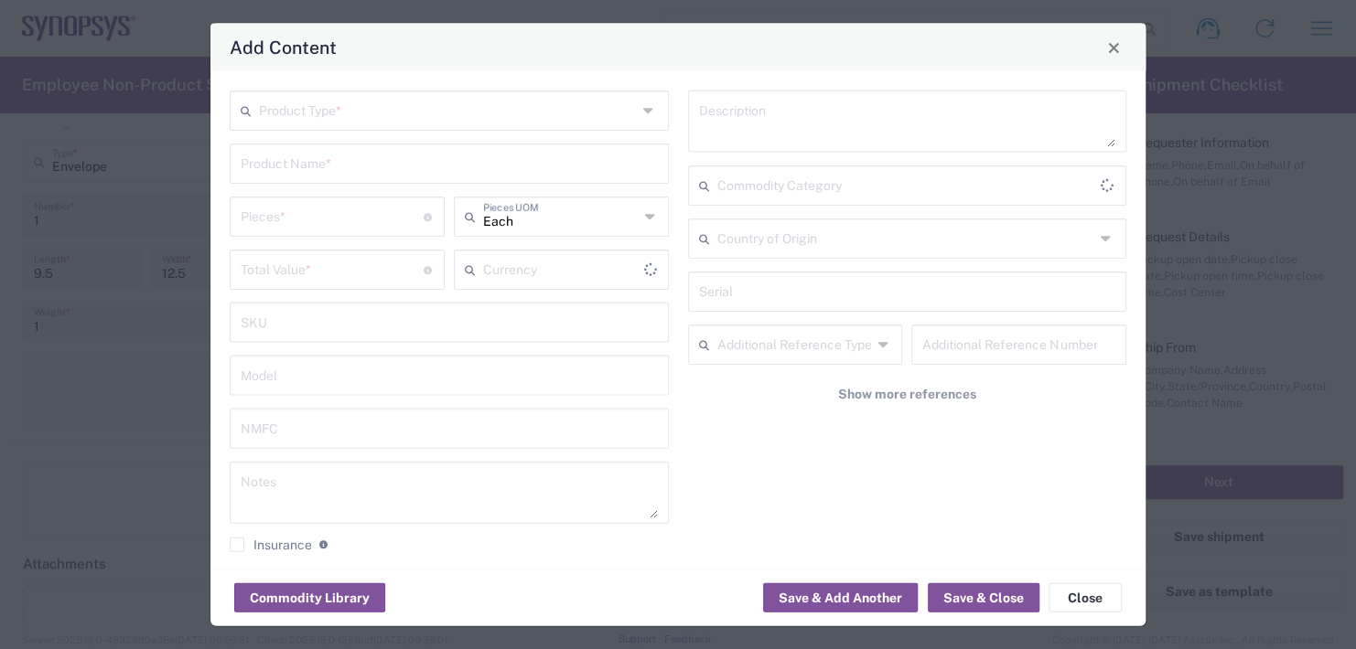
type input "US Dollar"
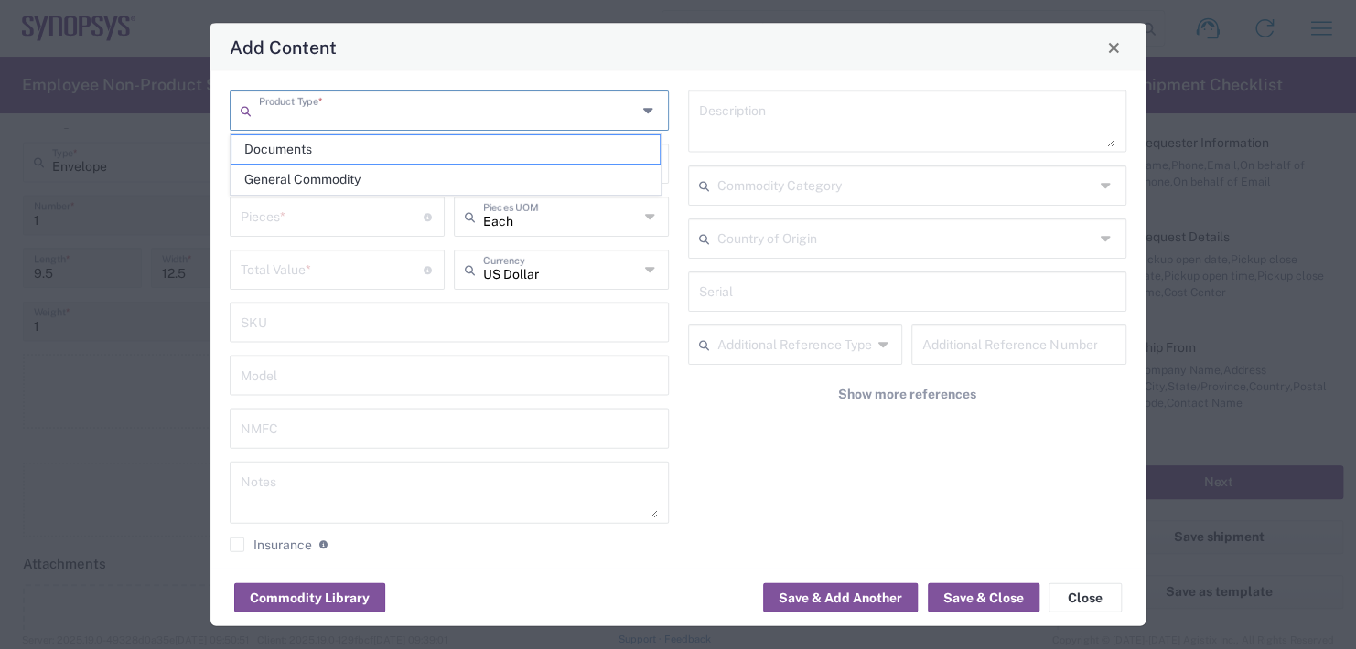
click at [346, 119] on input "text" at bounding box center [448, 109] width 378 height 32
click at [295, 174] on span "General Commodity" at bounding box center [445, 180] width 428 height 28
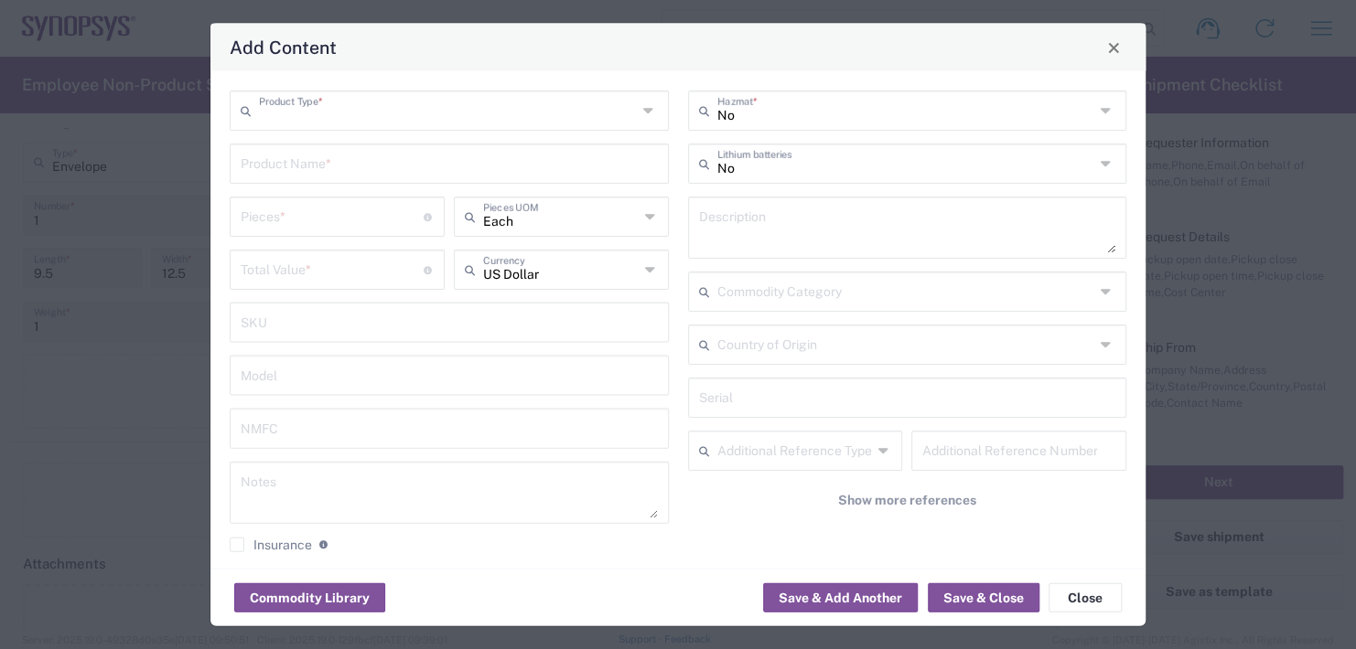
type input "General Commodity"
click at [305, 153] on input "text" at bounding box center [449, 162] width 417 height 32
type input "Name plates"
click at [295, 214] on input "number" at bounding box center [332, 215] width 183 height 32
type input "4"
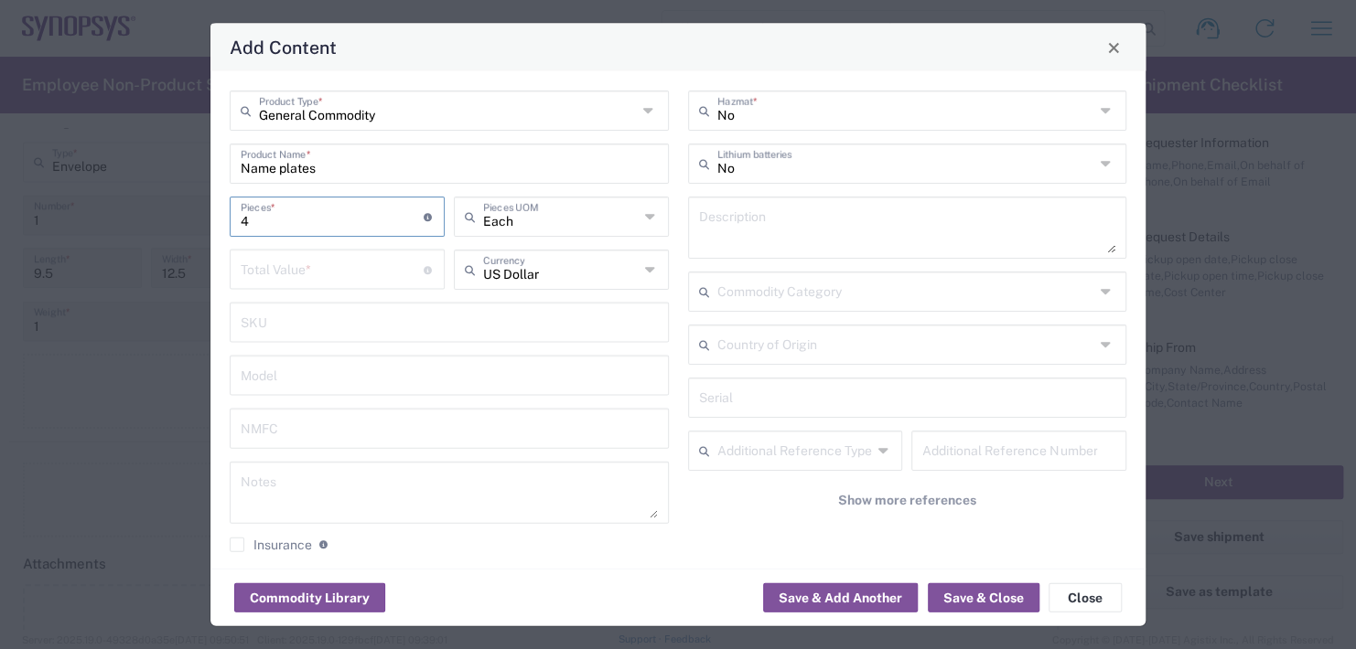
click at [285, 264] on input "number" at bounding box center [332, 268] width 183 height 32
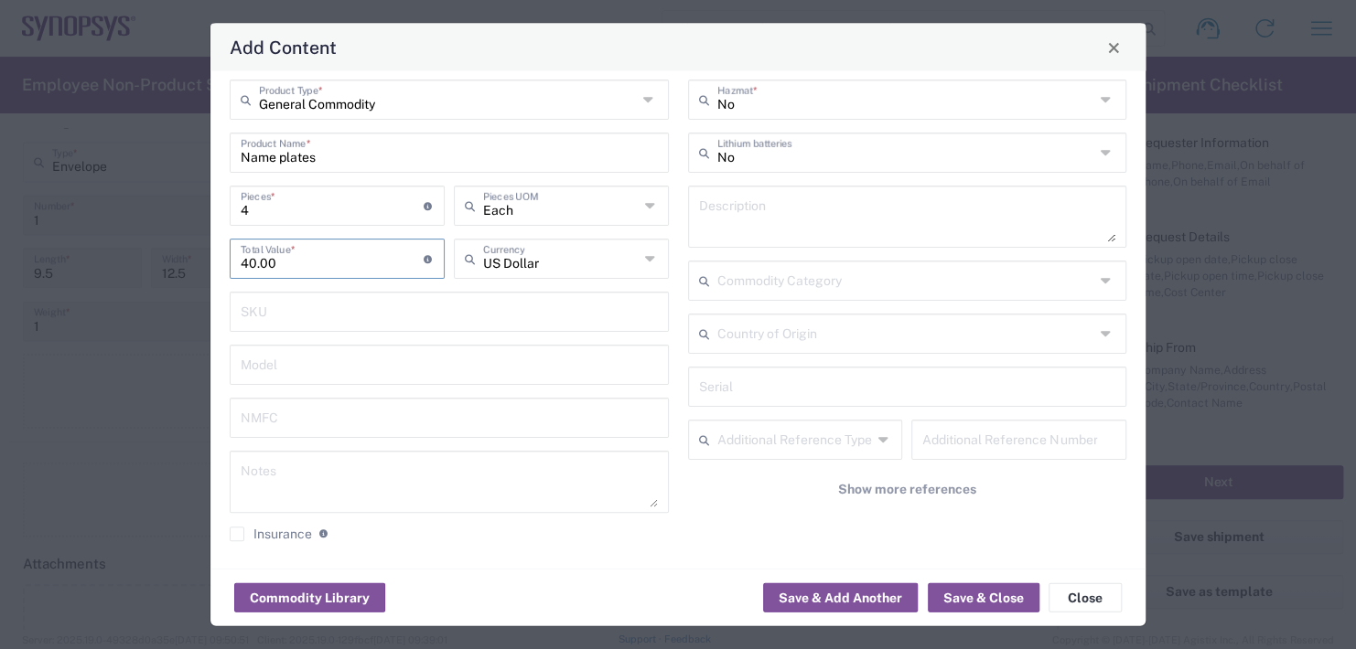
scroll to position [15, 0]
type input "40.00"
click at [972, 605] on button "Save & Close" at bounding box center [984, 598] width 112 height 29
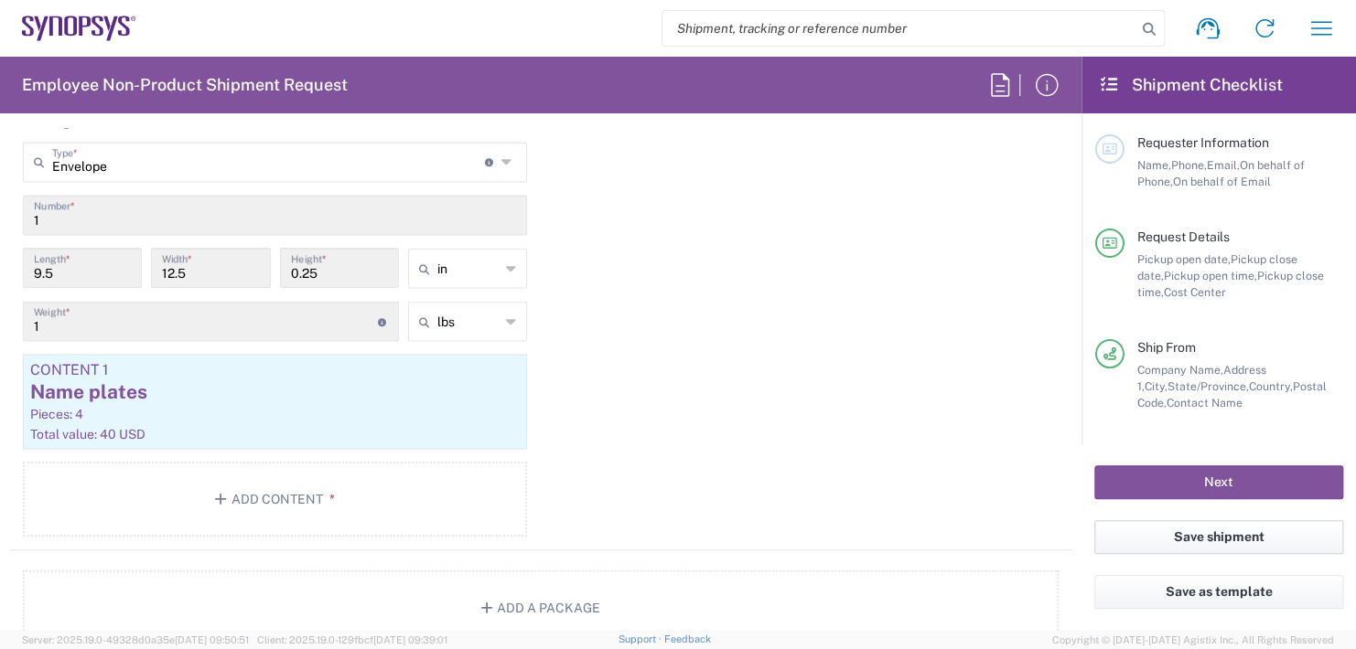
click at [1223, 536] on button "Save shipment" at bounding box center [1218, 537] width 249 height 34
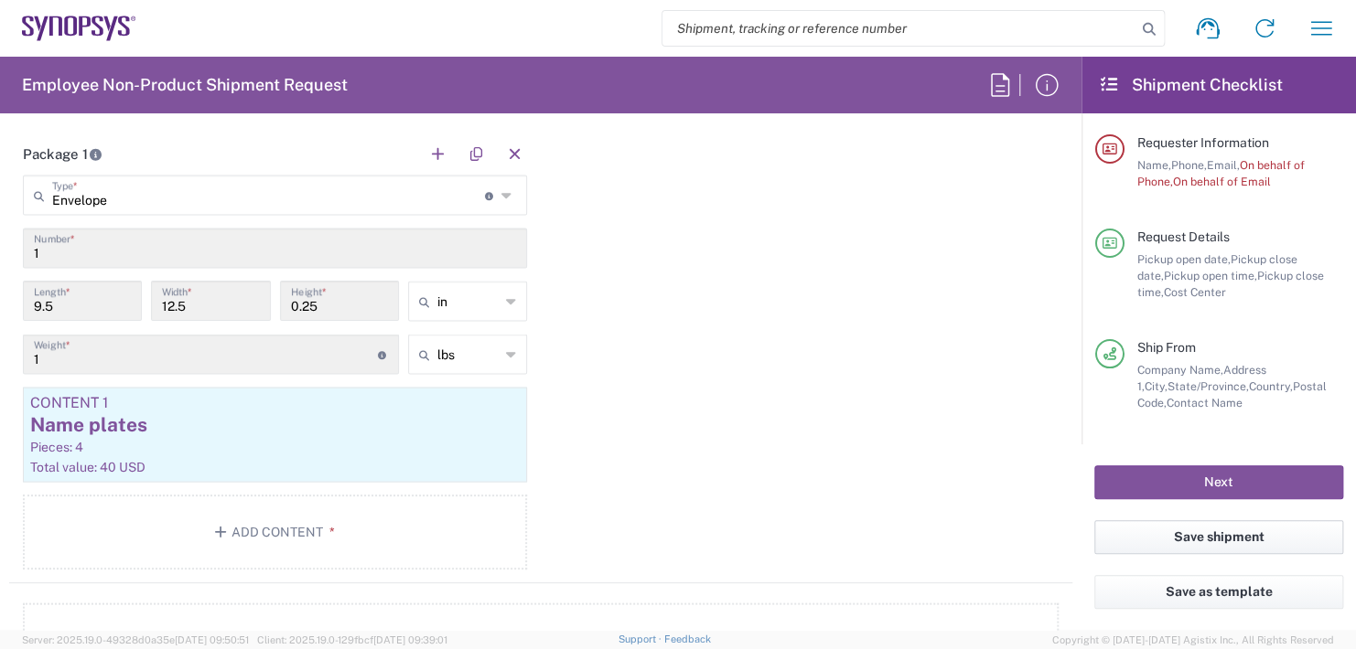
scroll to position [1679, 0]
